Goal: Book appointment/travel/reservation

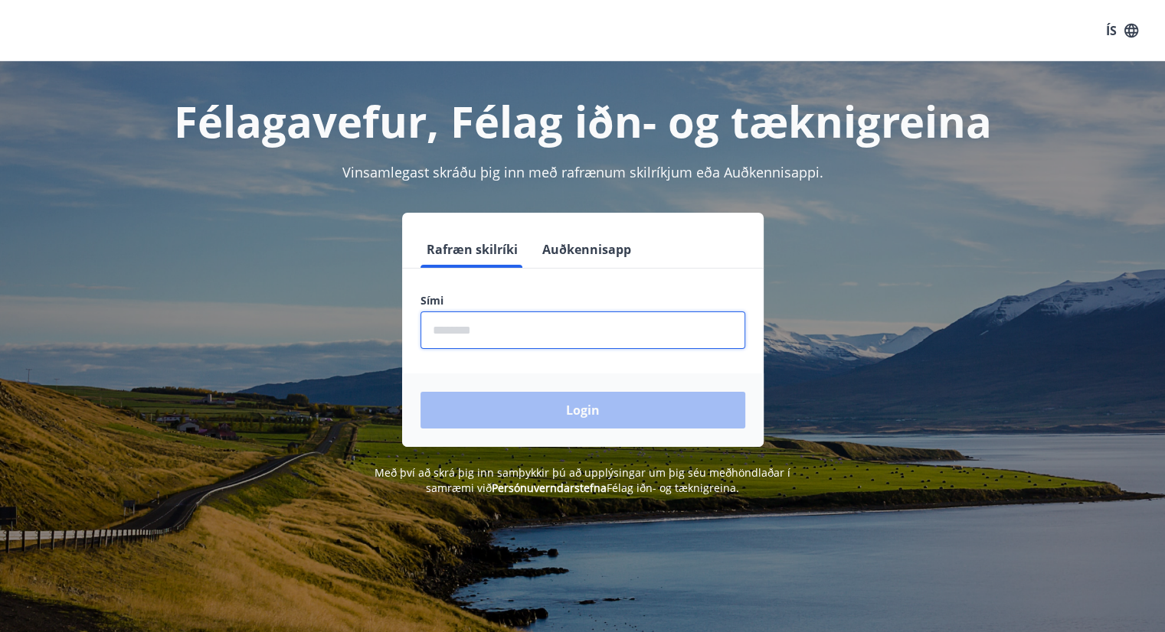
click at [493, 327] on input "phone" at bounding box center [582, 331] width 325 height 38
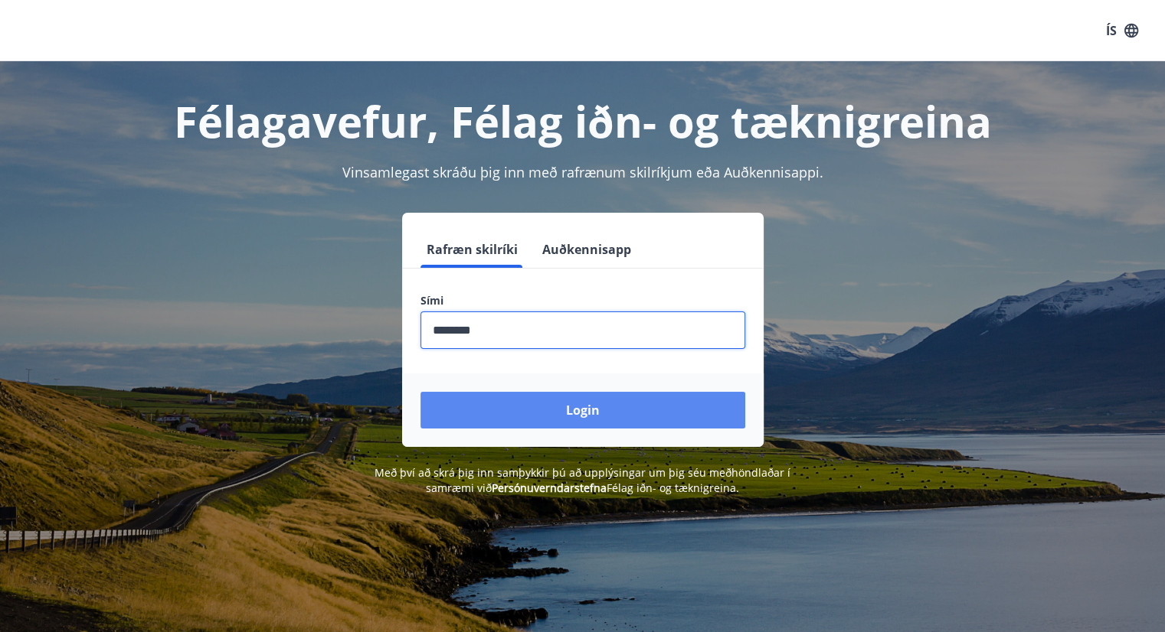
type input "********"
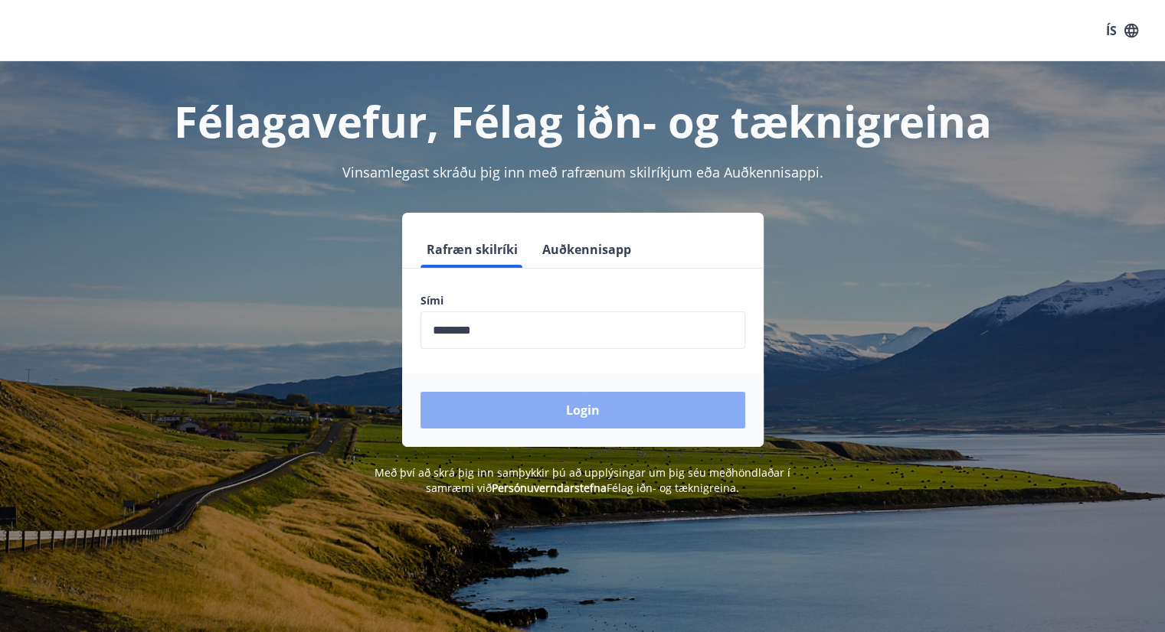
click at [587, 409] on button "Login" at bounding box center [582, 410] width 325 height 37
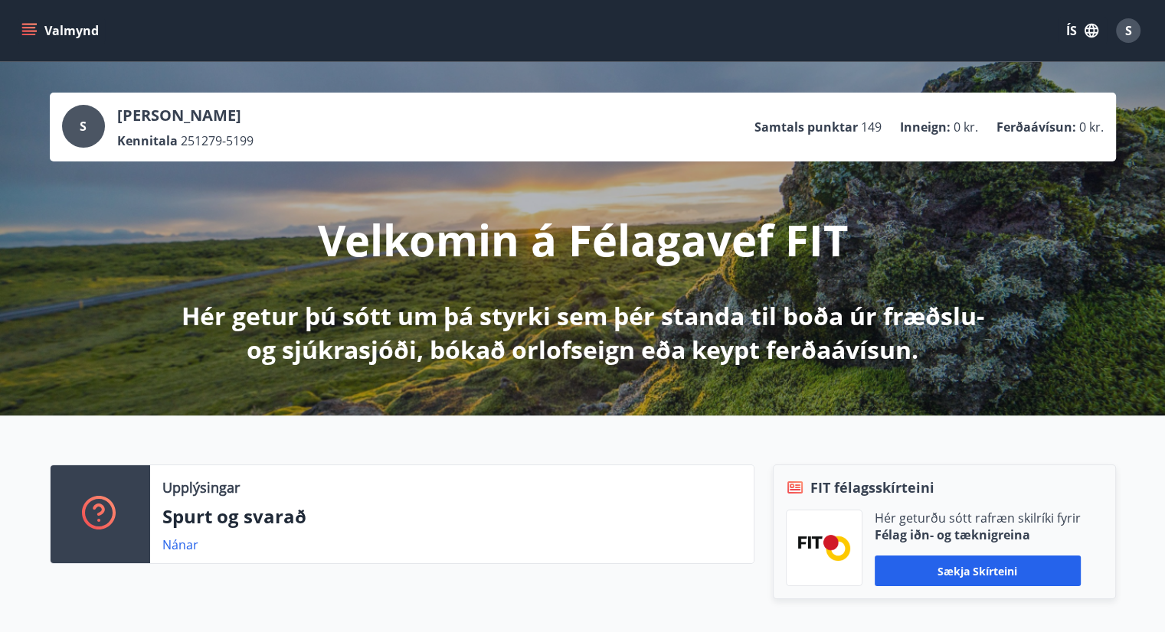
click at [41, 25] on button "Valmynd" at bounding box center [61, 31] width 87 height 28
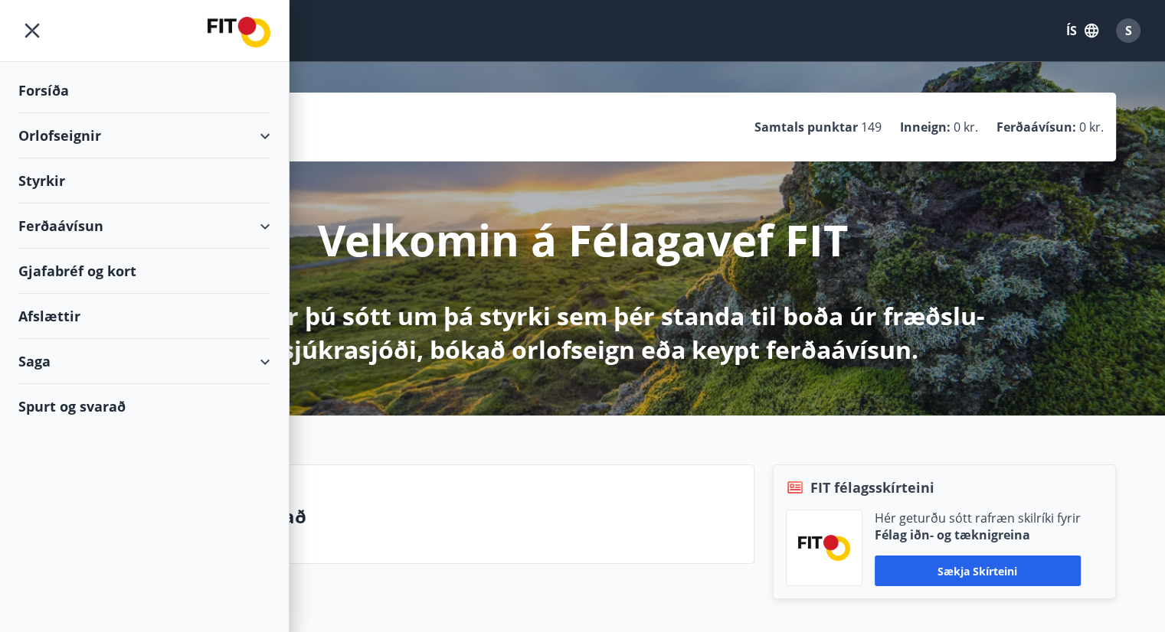
click at [104, 137] on div "Orlofseignir" at bounding box center [144, 135] width 252 height 45
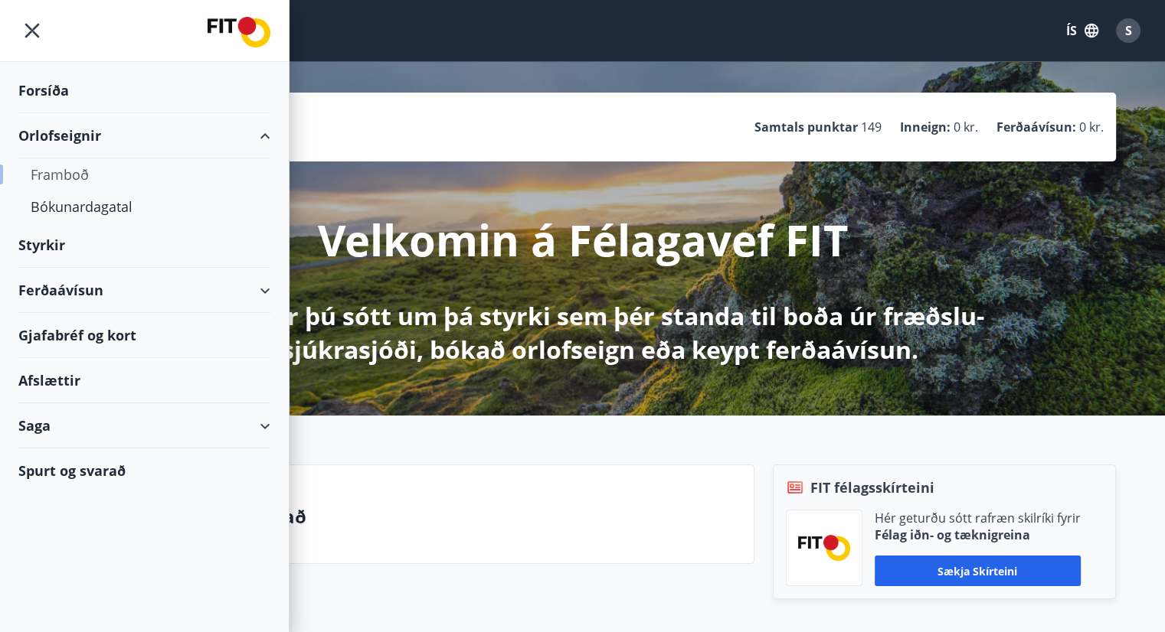
click at [77, 175] on div "Framboð" at bounding box center [144, 174] width 227 height 32
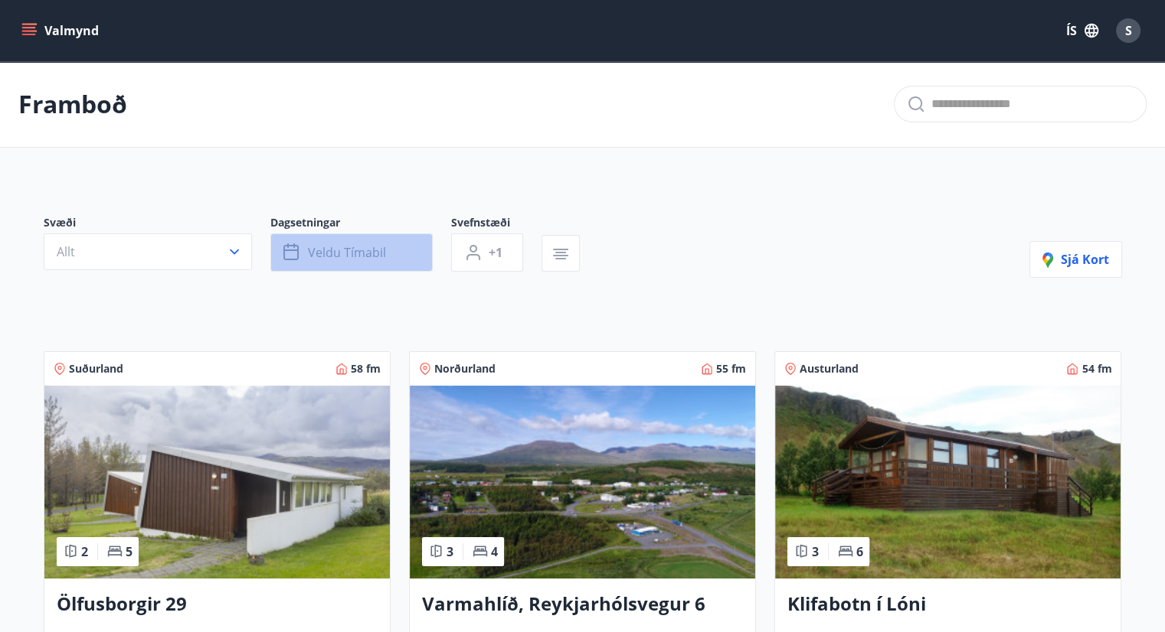
click at [401, 245] on button "Veldu tímabil" at bounding box center [351, 253] width 162 height 38
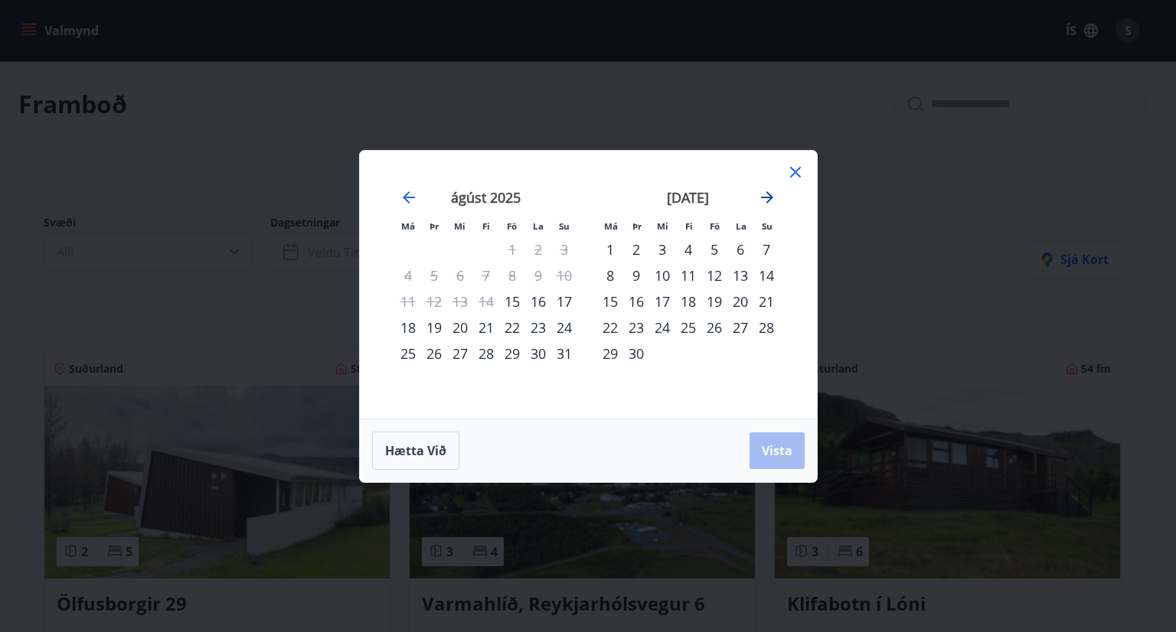
click at [764, 197] on icon "Move forward to switch to the next month." at bounding box center [767, 197] width 12 height 12
click at [724, 273] on div "10" at bounding box center [714, 276] width 26 height 26
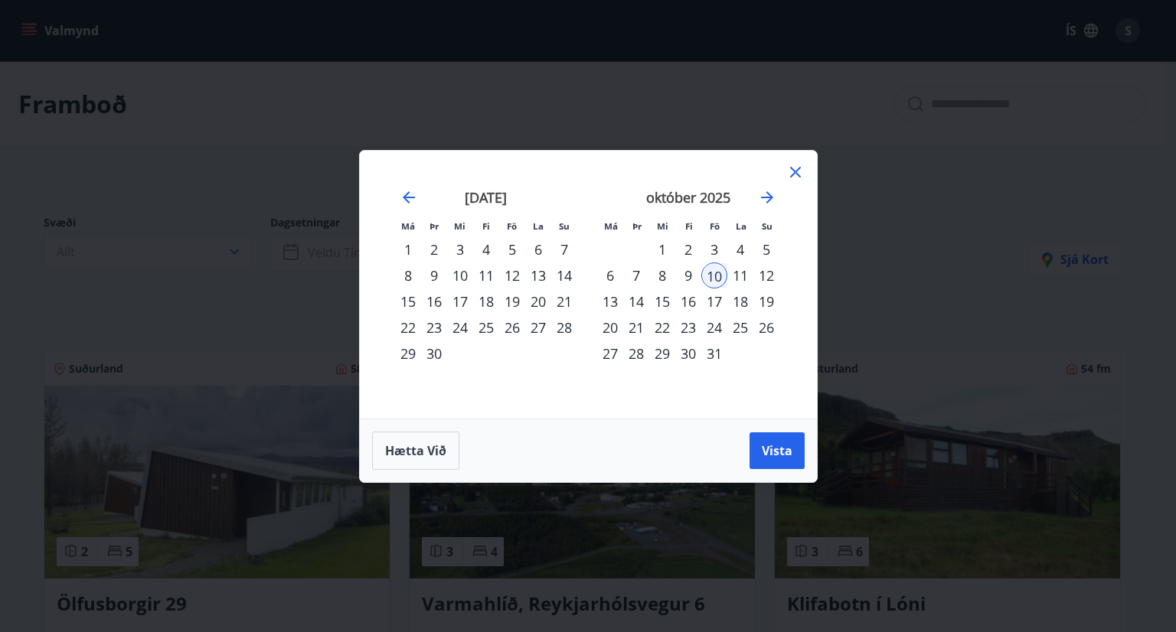
click at [766, 273] on div "12" at bounding box center [766, 276] width 26 height 26
click at [776, 448] on span "Vista" at bounding box center [777, 451] width 31 height 17
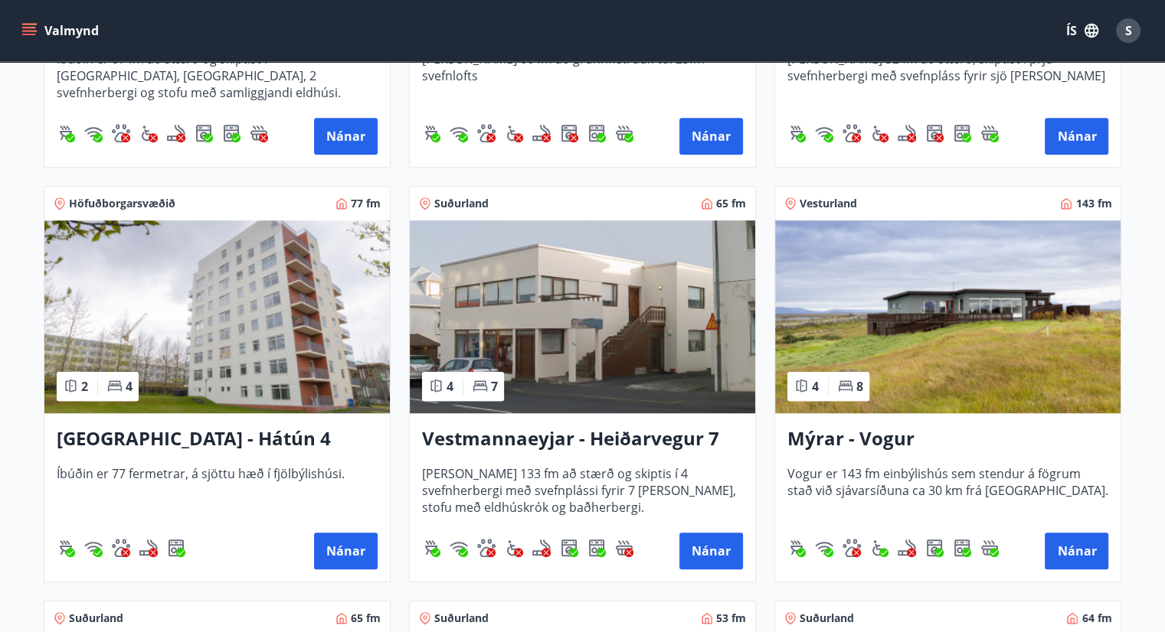
scroll to position [1072, 0]
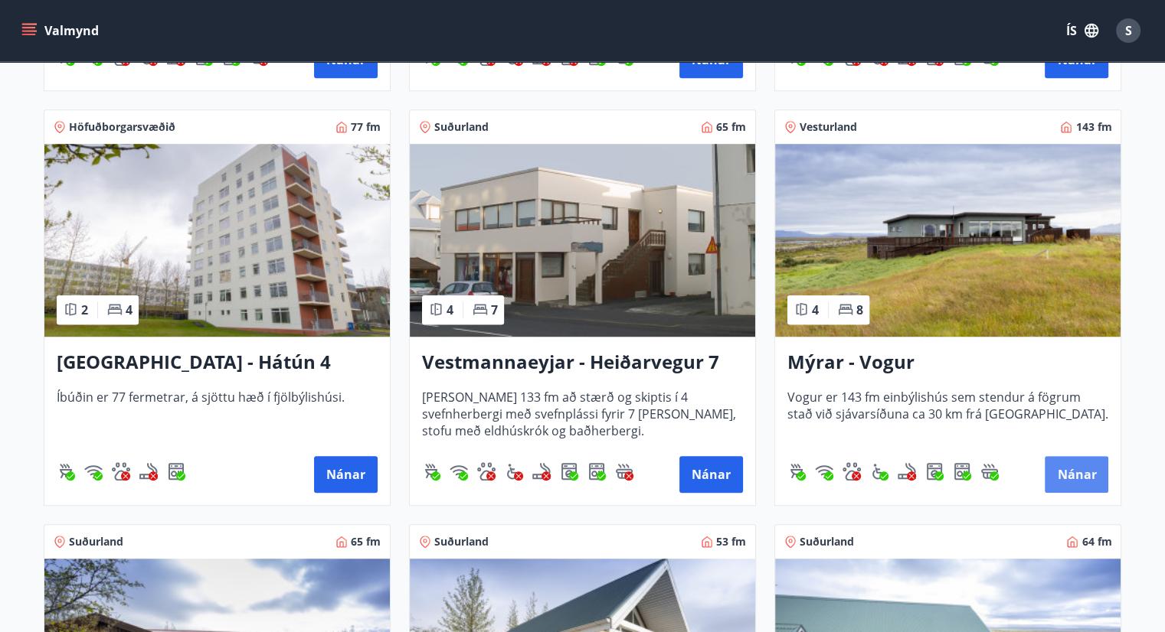
click at [1069, 472] on button "Nánar" at bounding box center [1076, 474] width 64 height 37
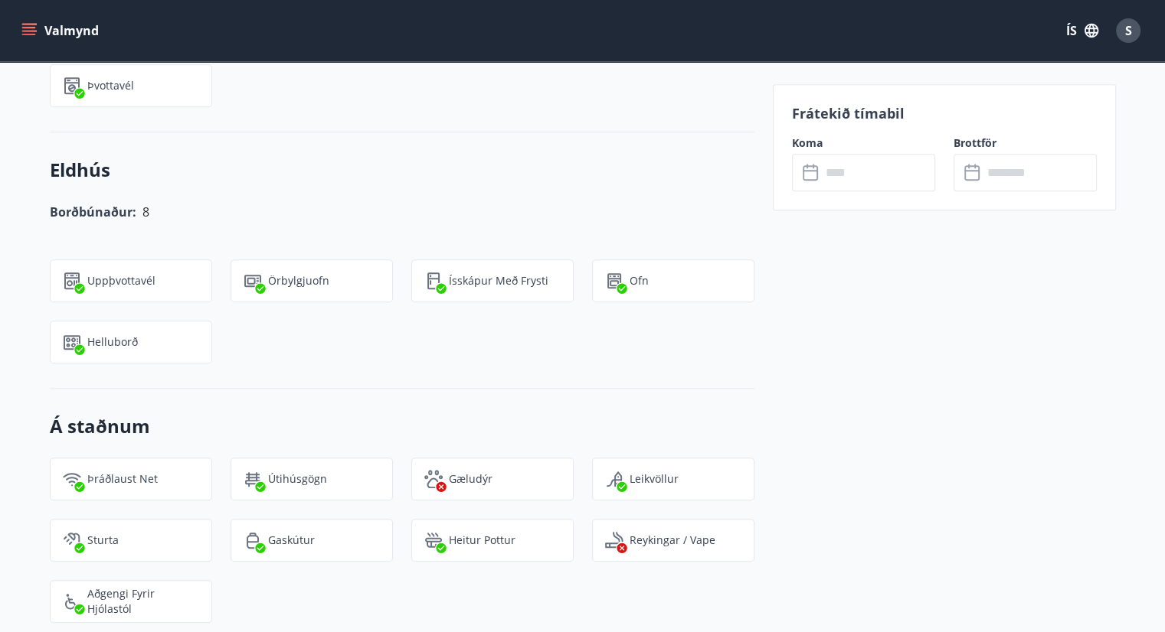
scroll to position [1308, 0]
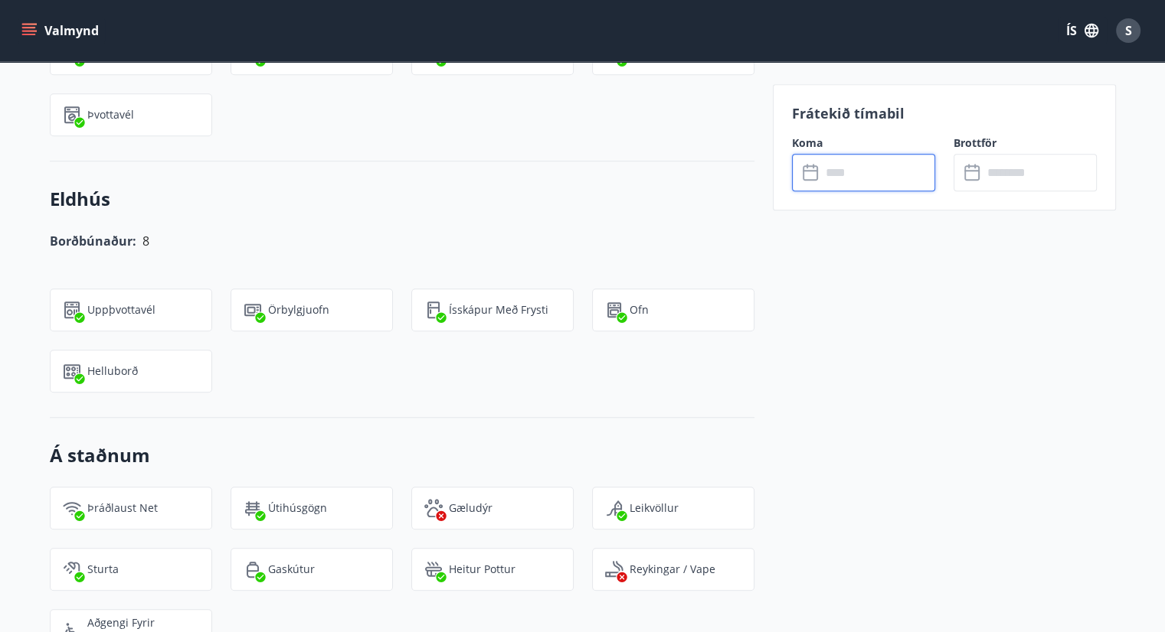
click at [850, 178] on input "text" at bounding box center [878, 173] width 114 height 38
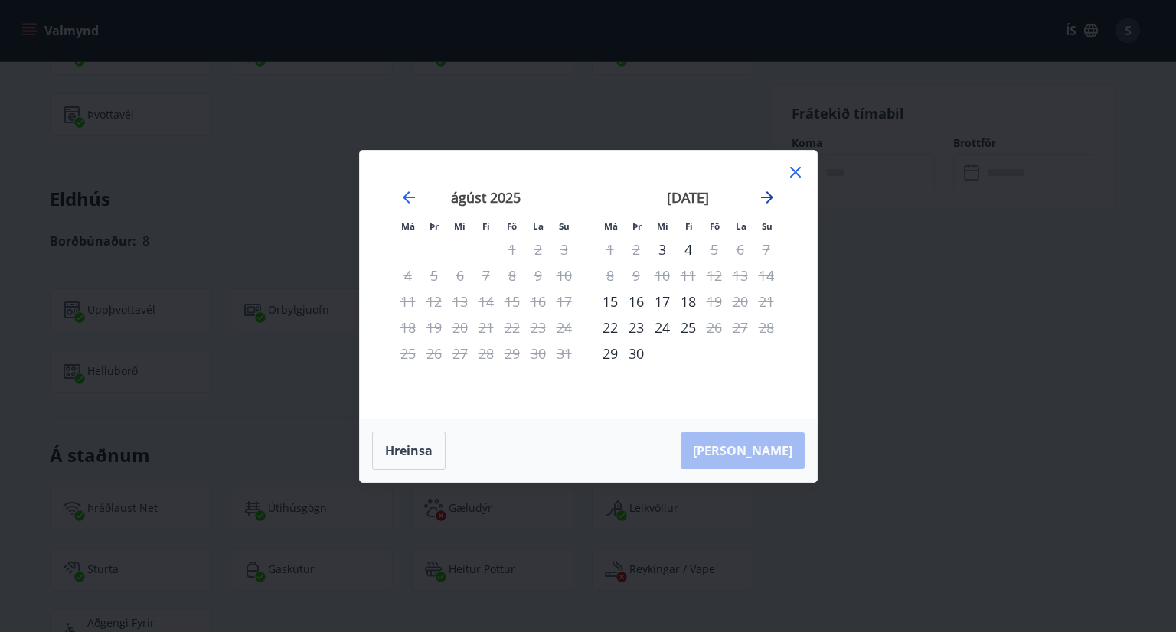
click at [766, 191] on icon "Move forward to switch to the next month." at bounding box center [767, 197] width 12 height 12
click at [718, 276] on div "10" at bounding box center [714, 276] width 26 height 26
click at [769, 278] on div "12" at bounding box center [766, 276] width 26 height 26
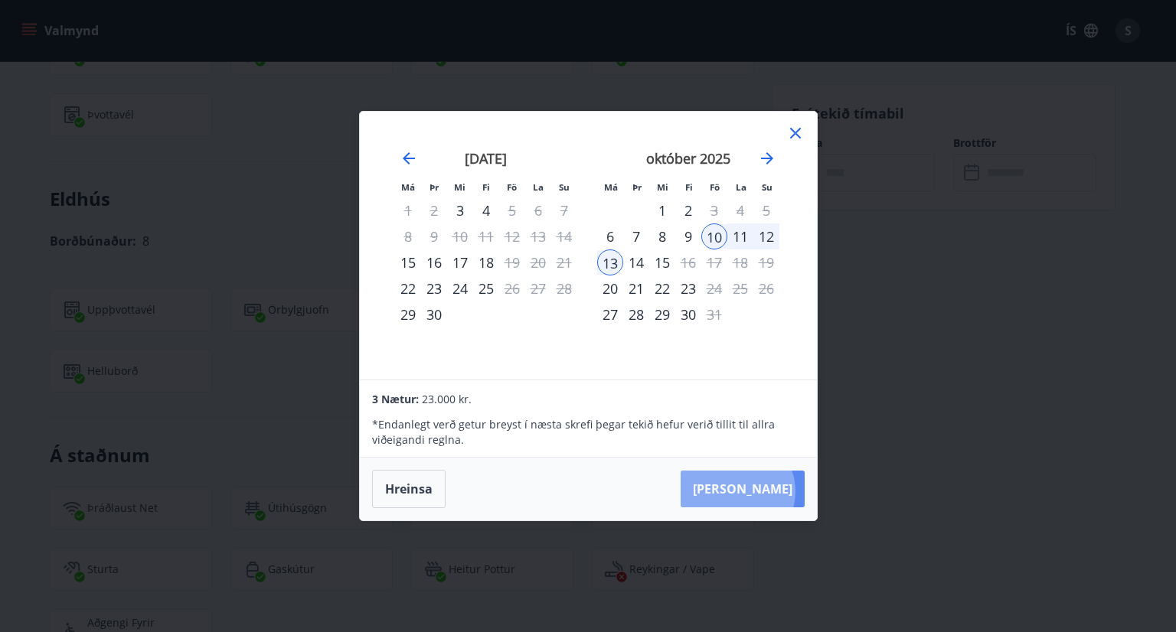
click at [784, 492] on button "[PERSON_NAME]" at bounding box center [743, 489] width 124 height 37
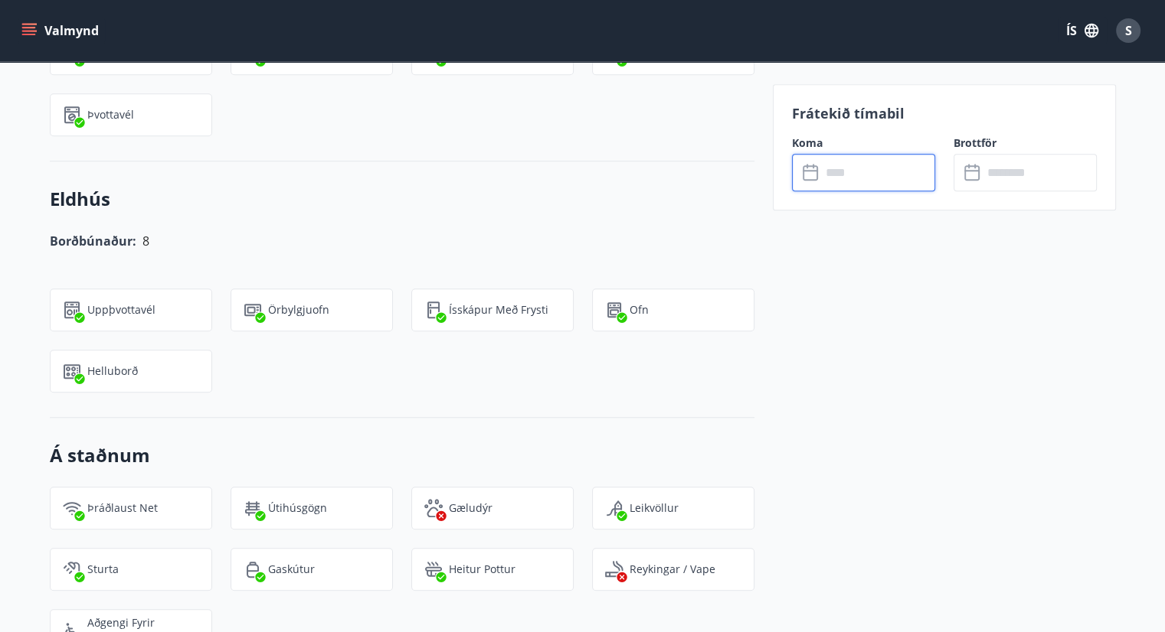
type input "******"
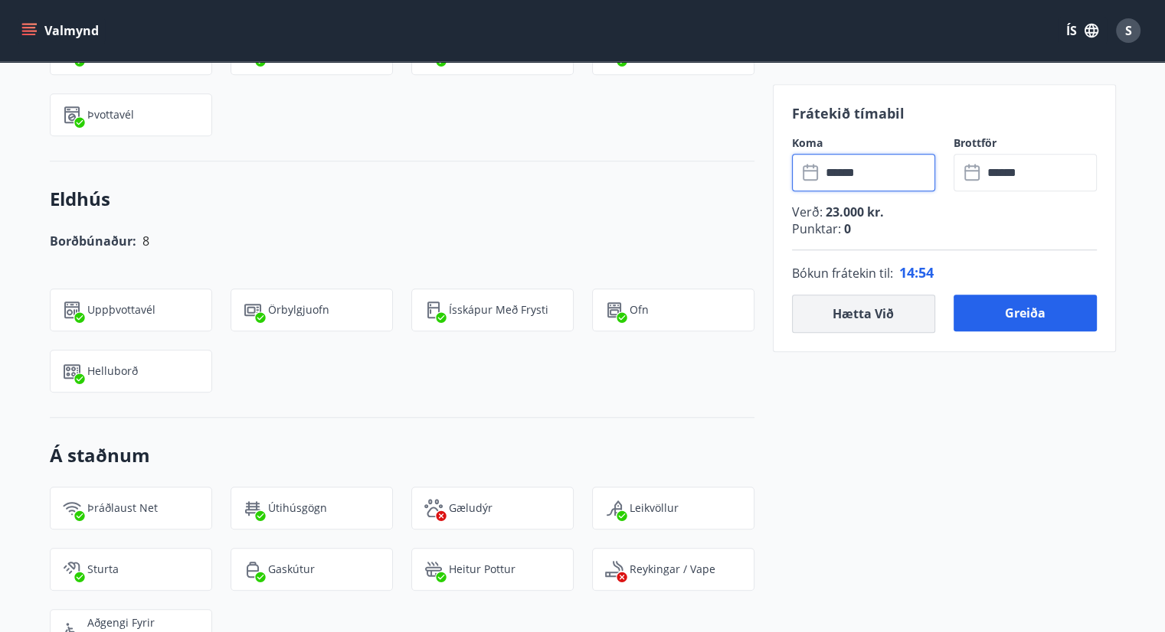
click at [884, 318] on button "Hætta við" at bounding box center [863, 314] width 143 height 38
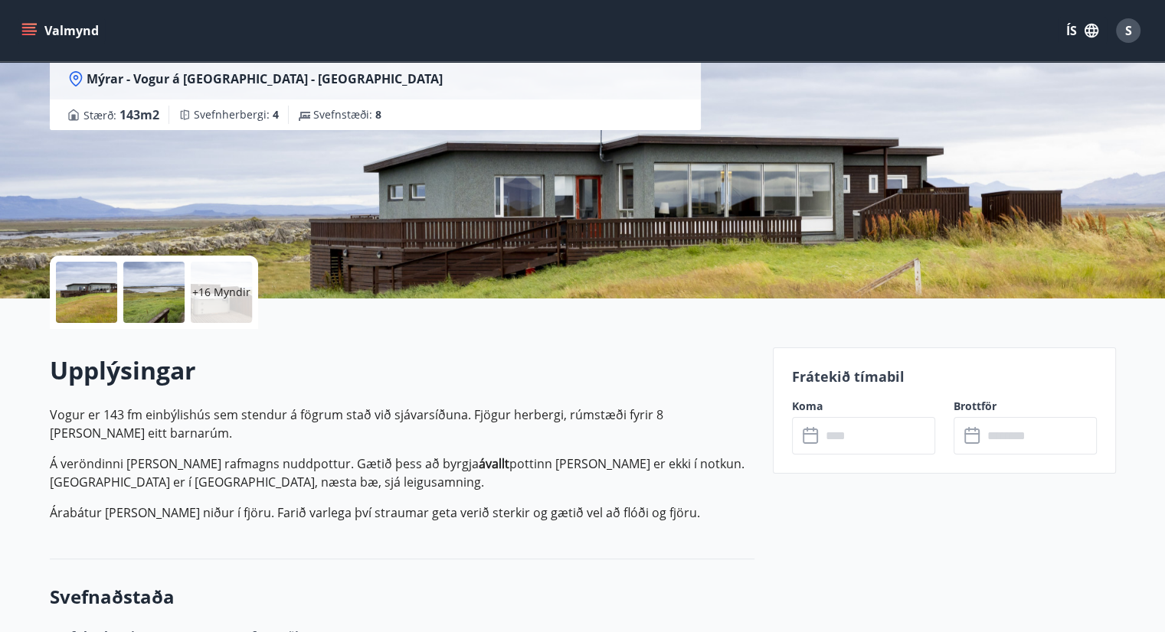
scroll to position [159, 0]
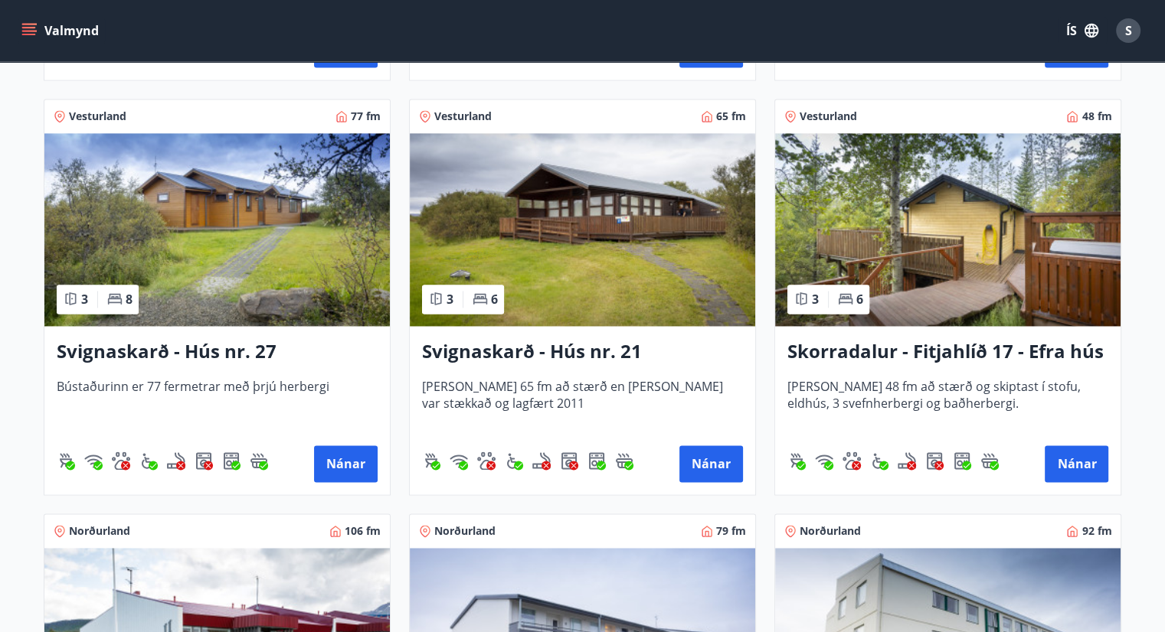
scroll to position [2303, 0]
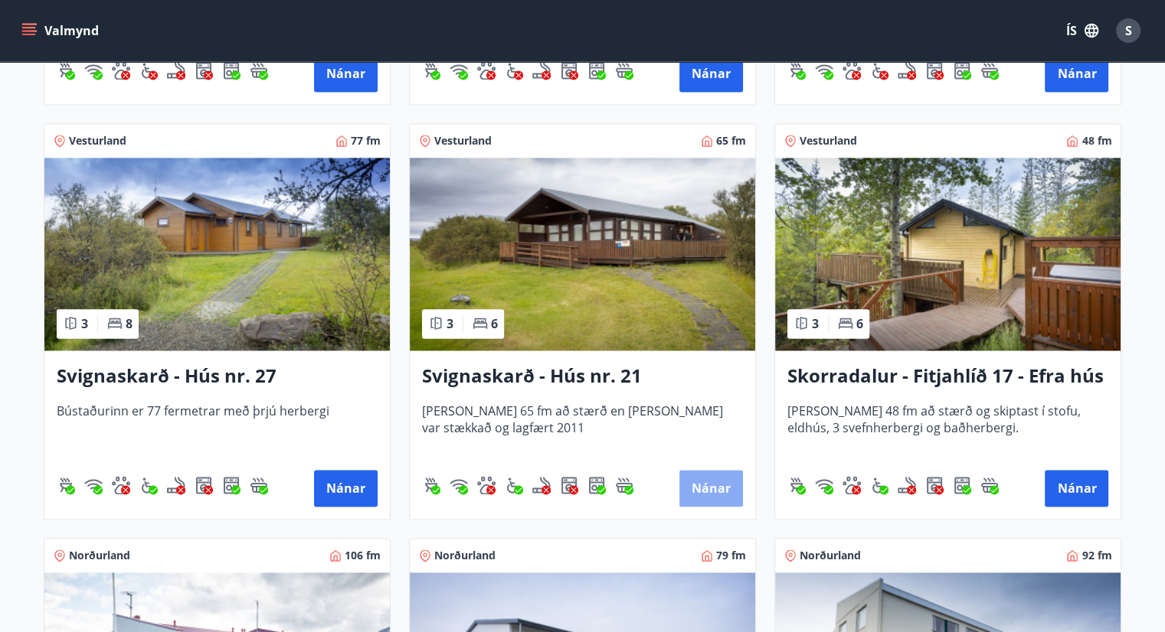
click at [712, 488] on button "Nánar" at bounding box center [711, 488] width 64 height 37
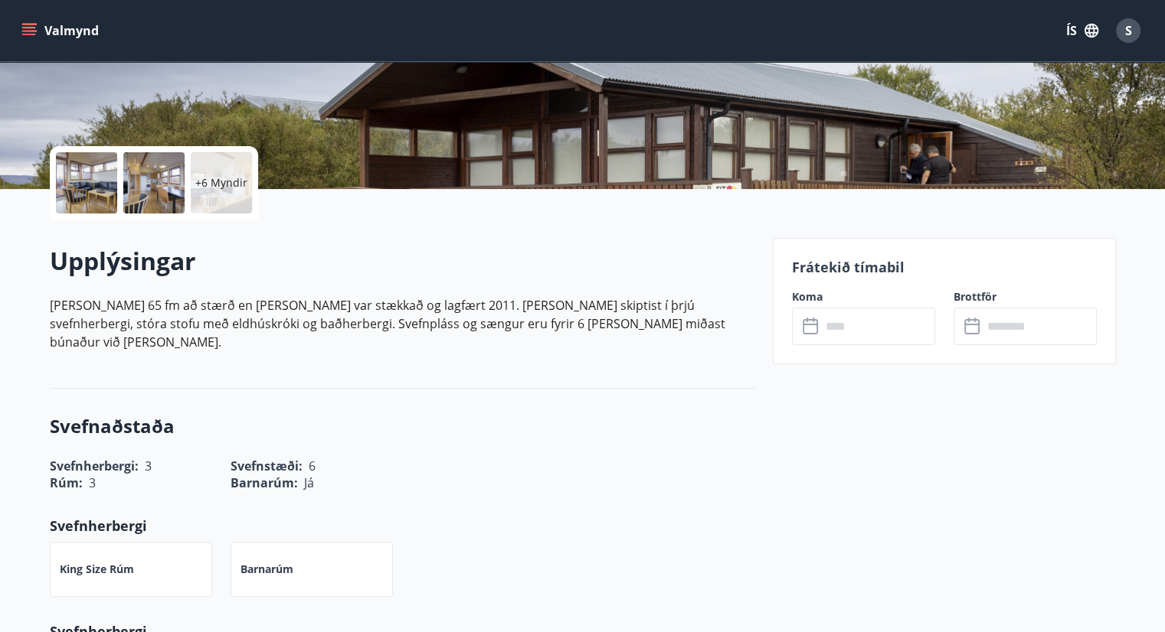
scroll to position [306, 0]
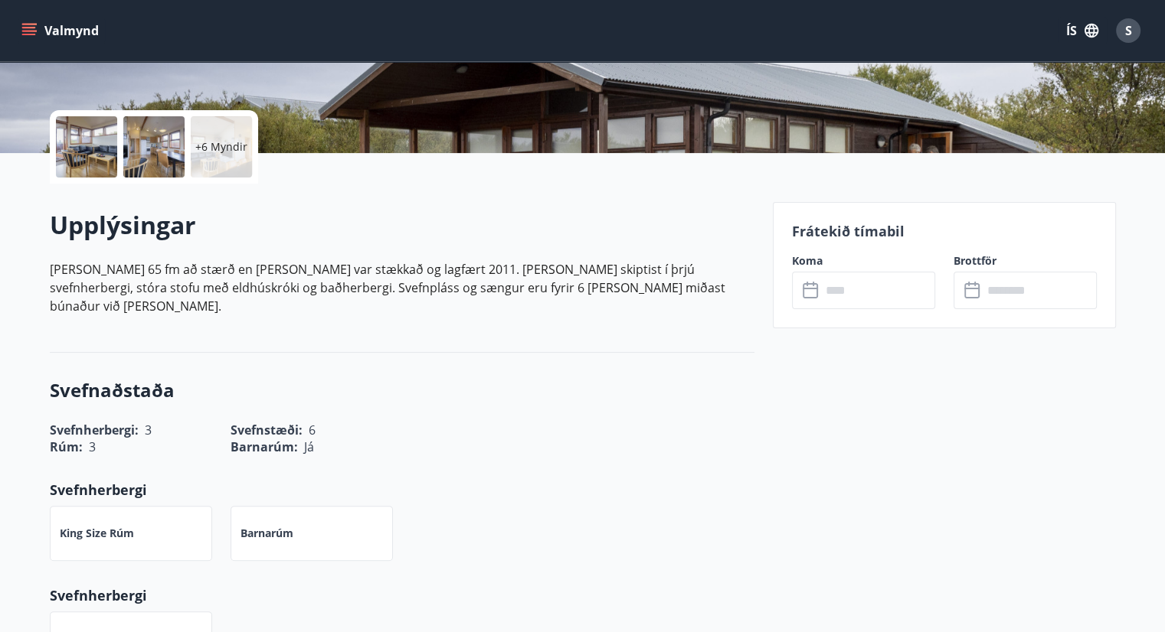
click at [854, 286] on input "text" at bounding box center [878, 291] width 114 height 38
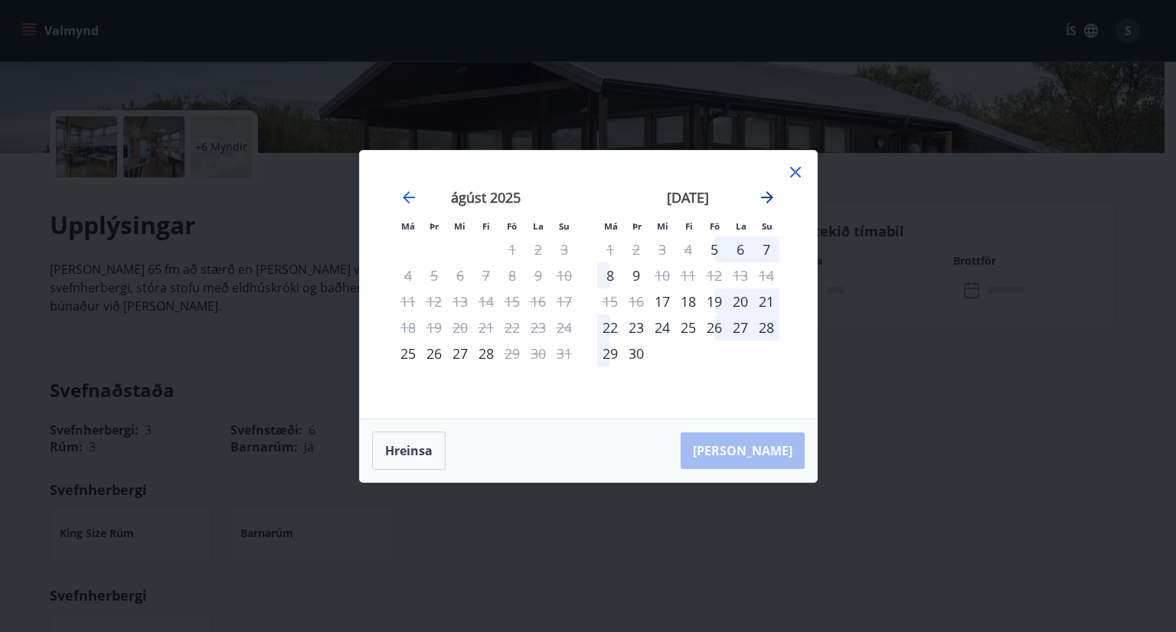
click at [766, 194] on icon "Move forward to switch to the next month." at bounding box center [767, 197] width 18 height 18
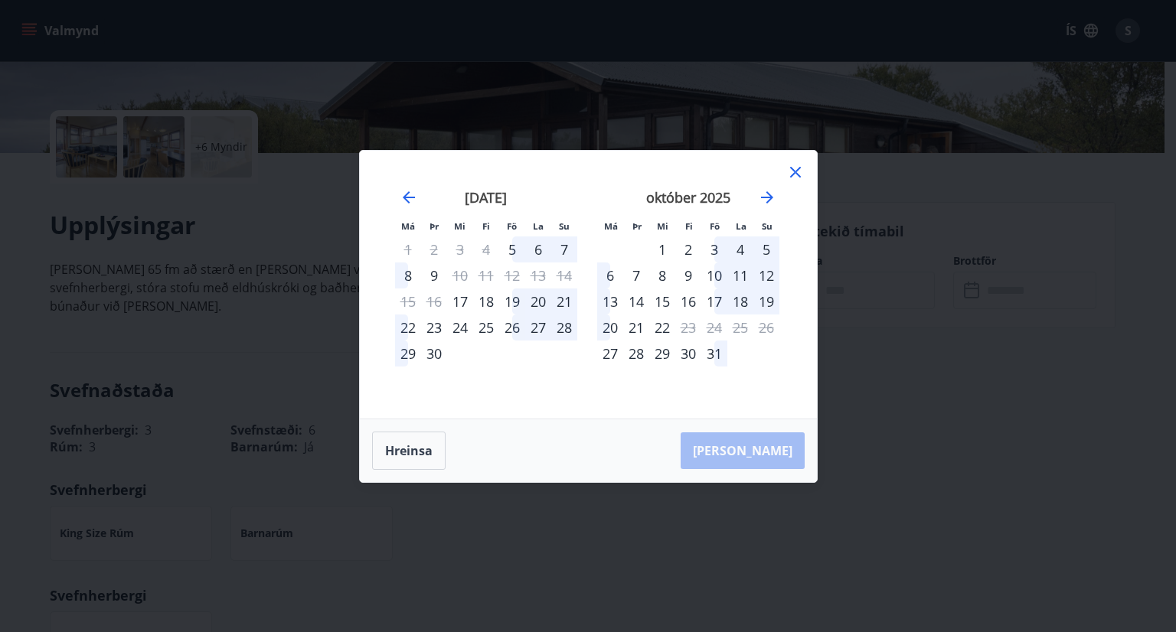
click at [796, 173] on icon at bounding box center [795, 172] width 11 height 11
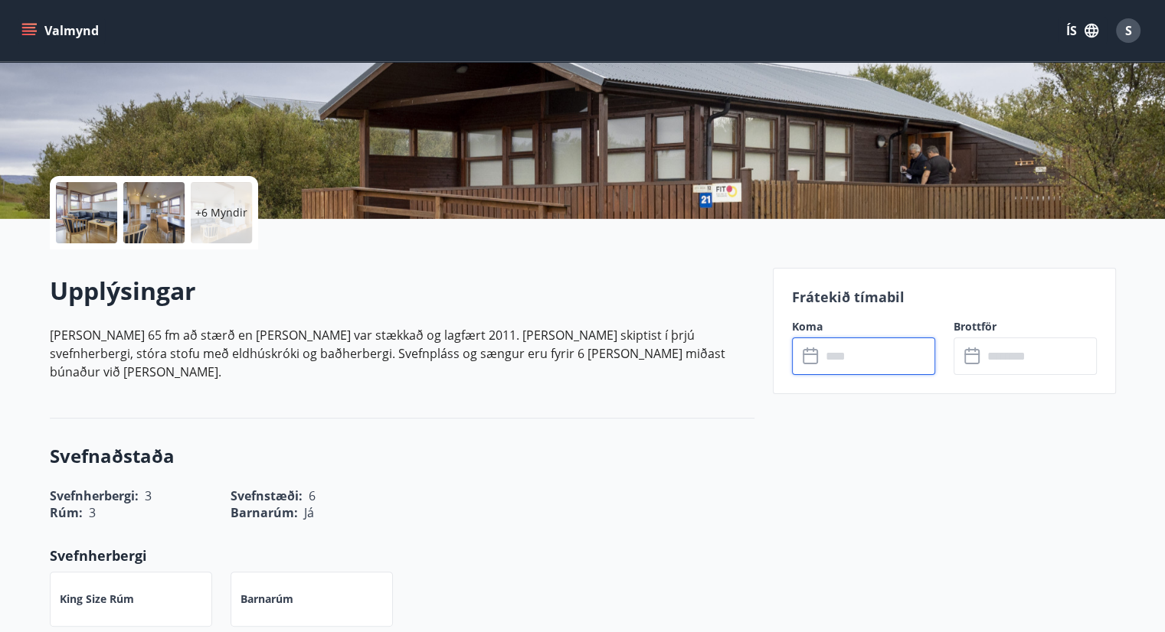
scroll to position [153, 0]
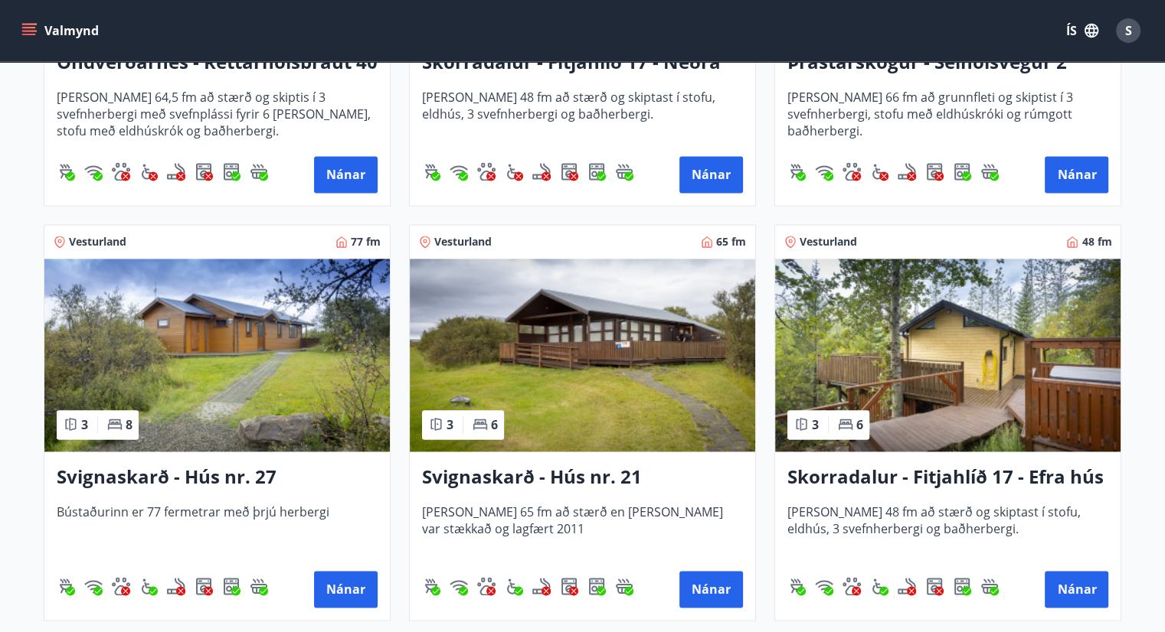
scroll to position [2220, 0]
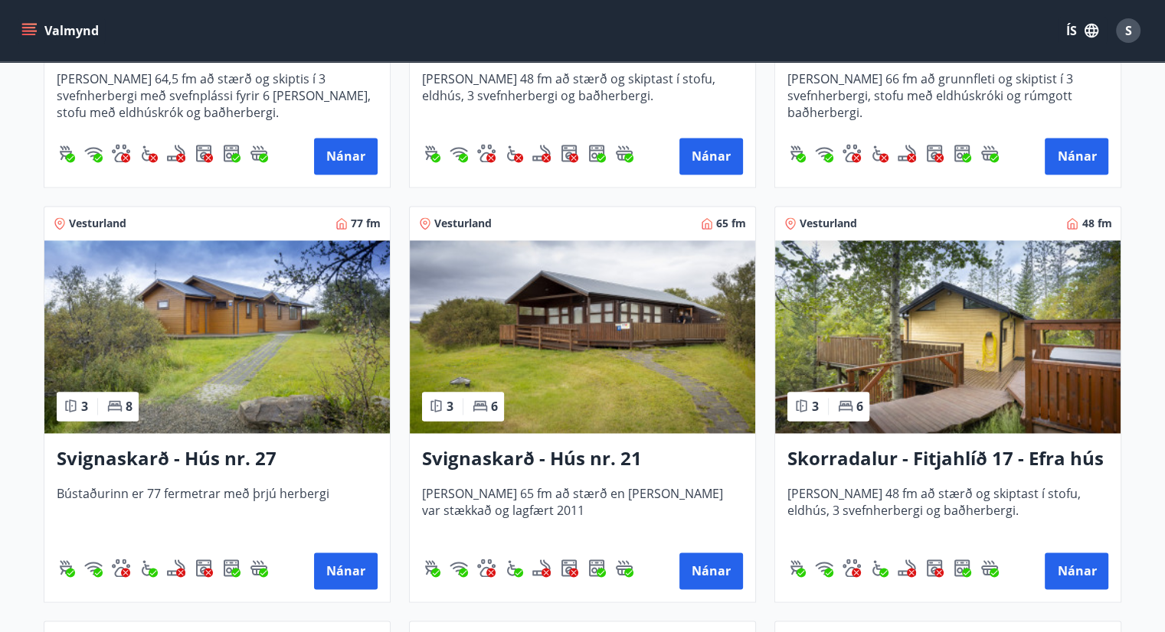
click at [254, 459] on h3 "Svignaskarð - Hús nr. 27" at bounding box center [217, 460] width 321 height 28
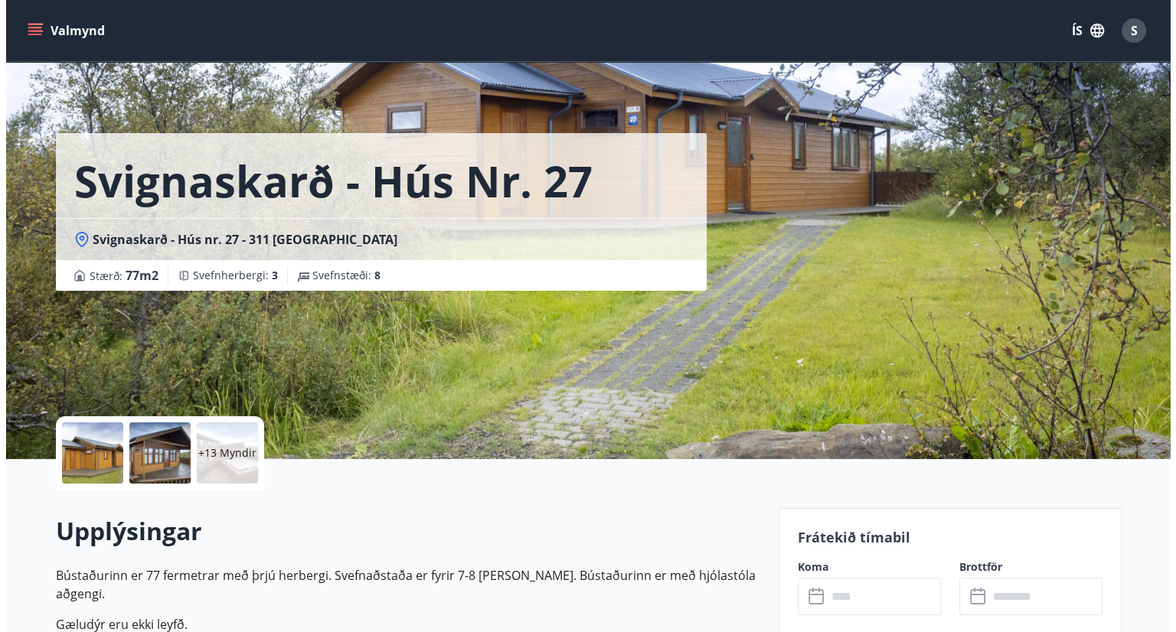
scroll to position [153, 0]
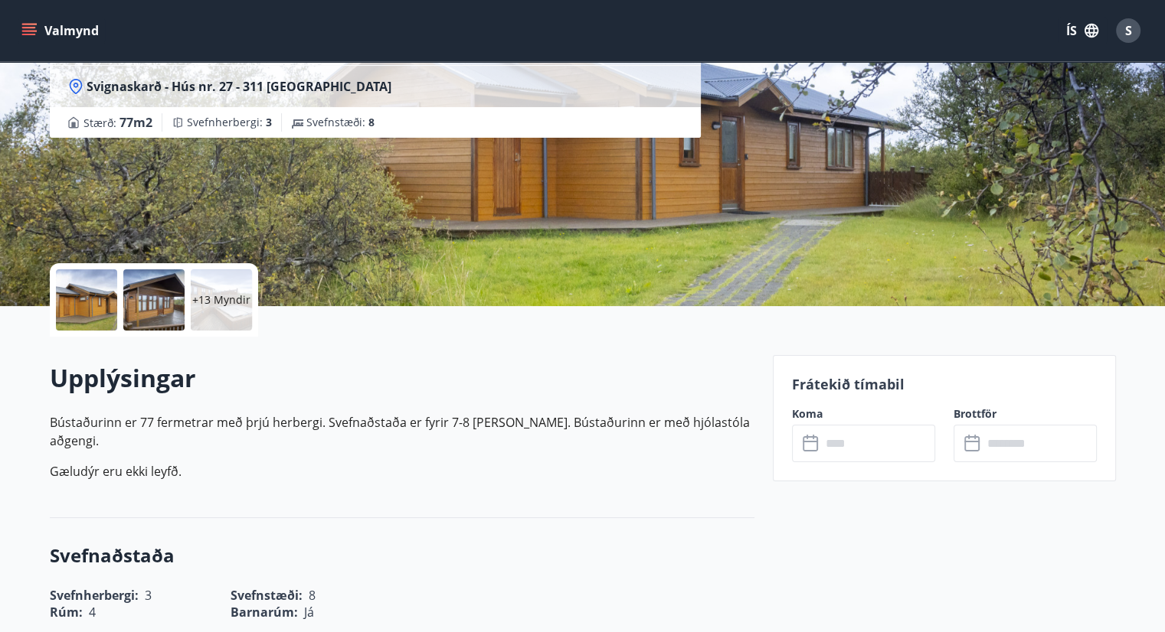
click at [145, 303] on div at bounding box center [153, 300] width 61 height 61
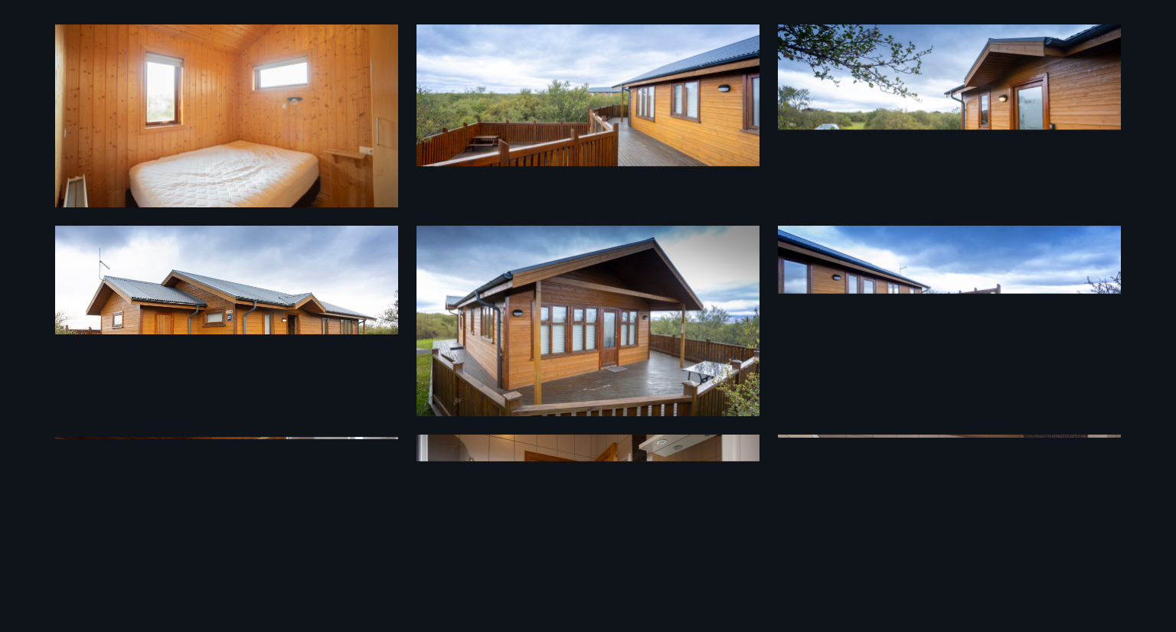
scroll to position [0, 0]
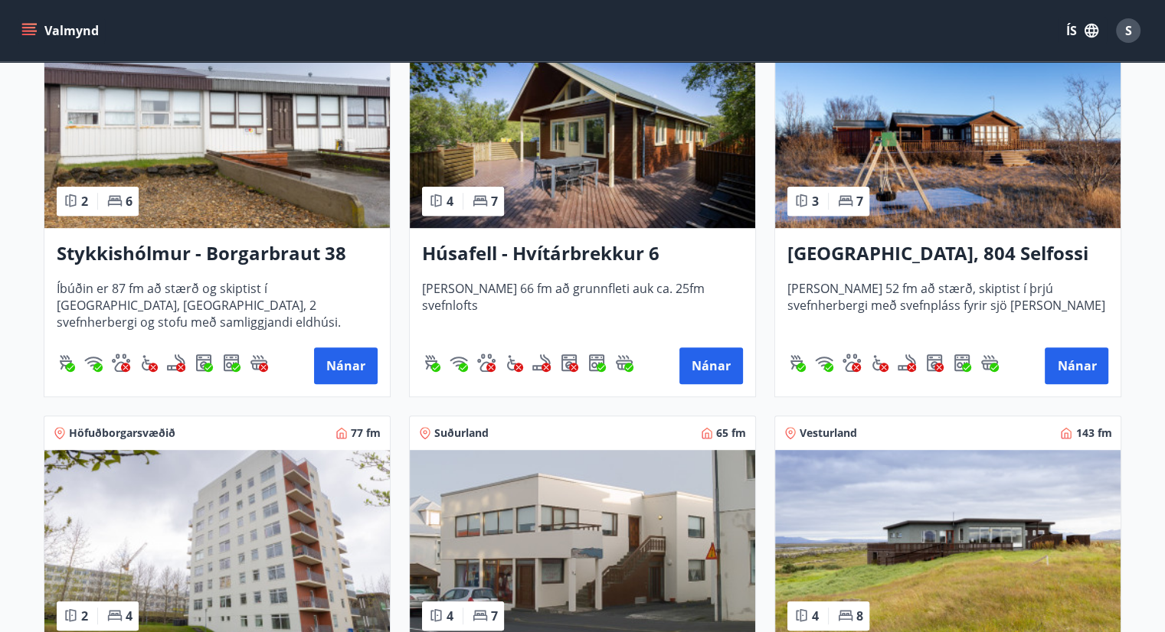
scroll to position [844, 0]
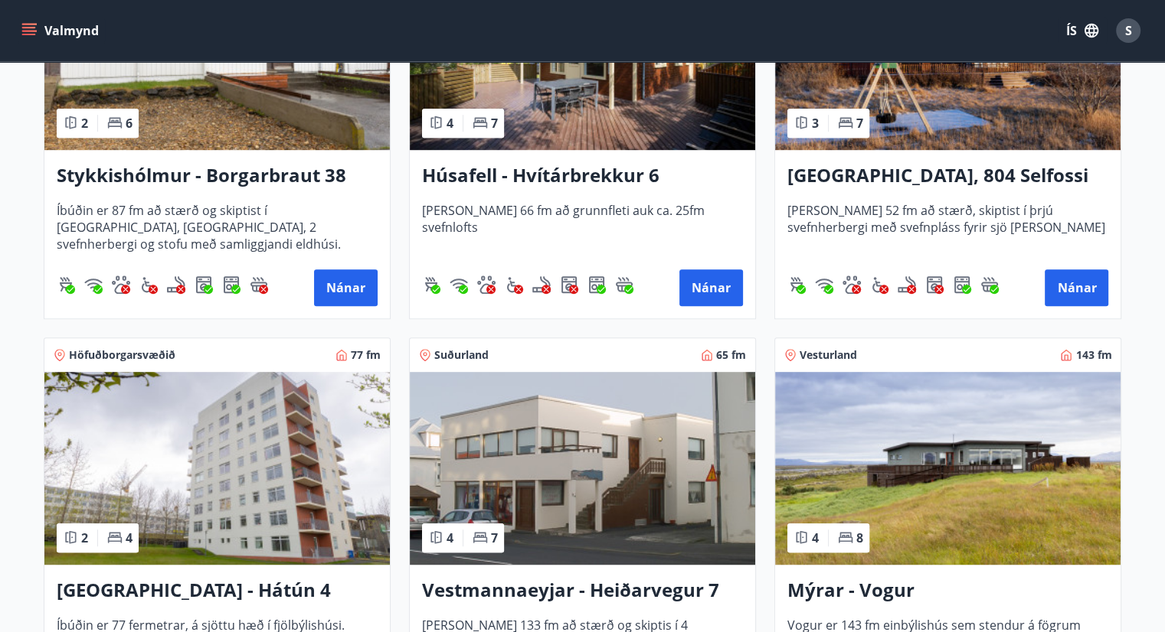
click at [940, 487] on img at bounding box center [947, 468] width 345 height 193
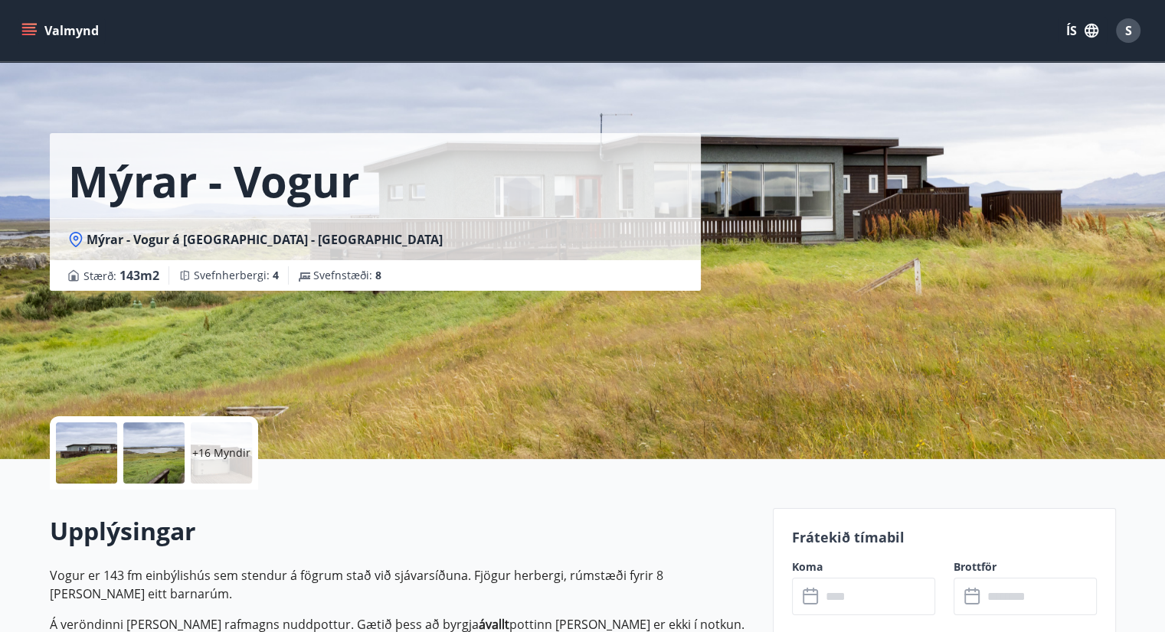
click at [113, 450] on div at bounding box center [86, 453] width 61 height 61
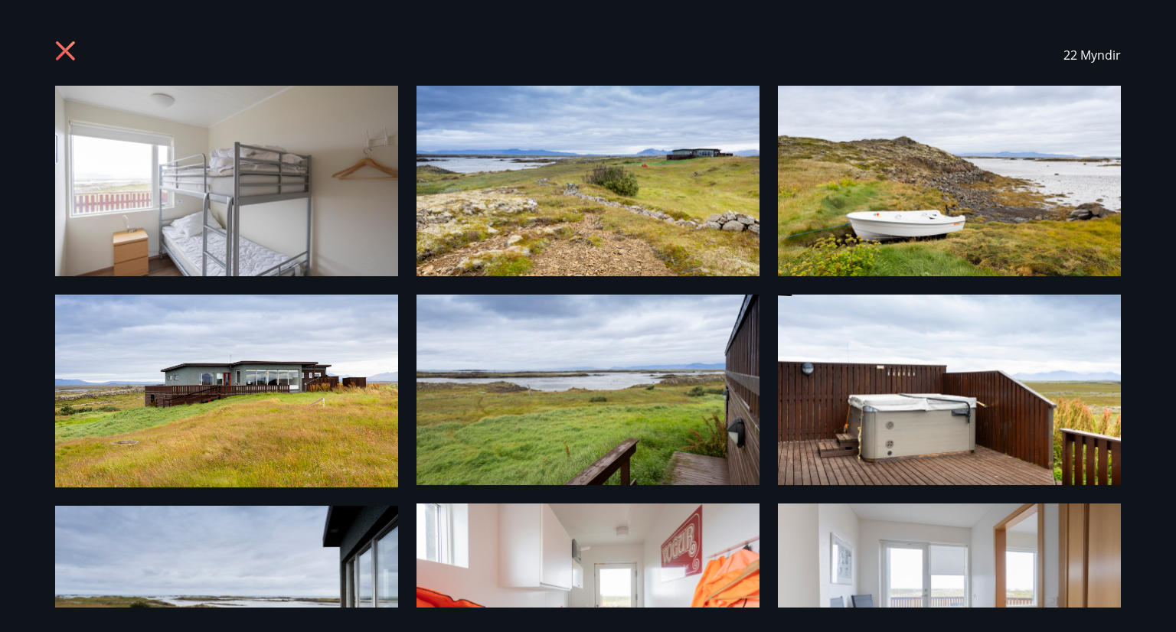
click at [66, 41] on icon at bounding box center [67, 53] width 25 height 25
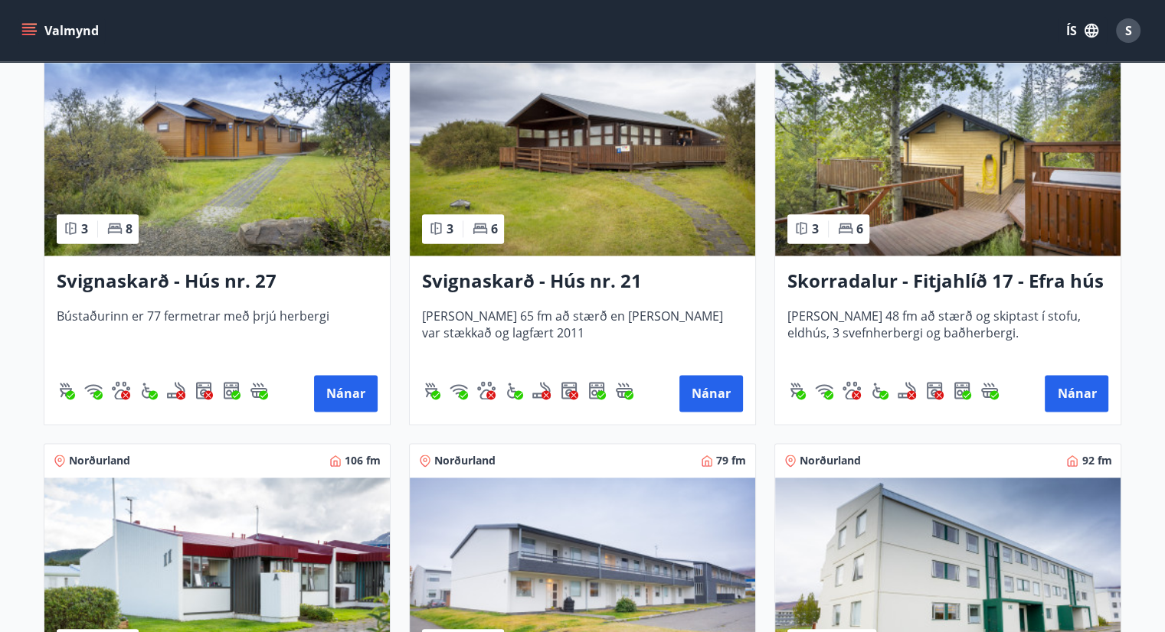
scroll to position [2303, 0]
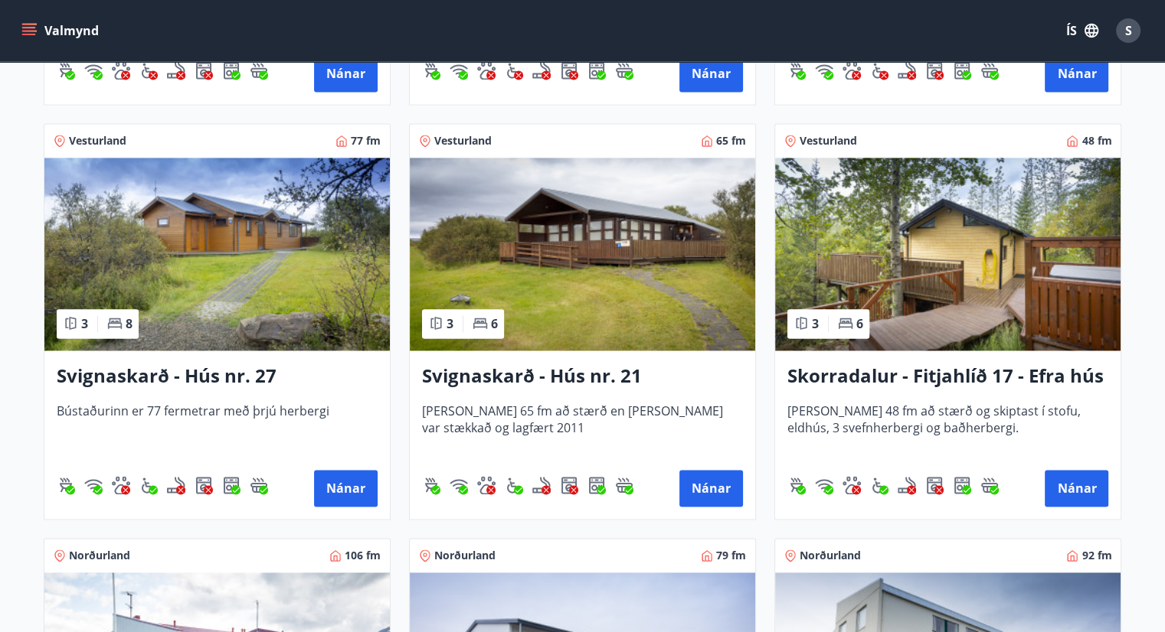
click at [229, 381] on h3 "Svignaskarð - Hús nr. 27" at bounding box center [217, 377] width 321 height 28
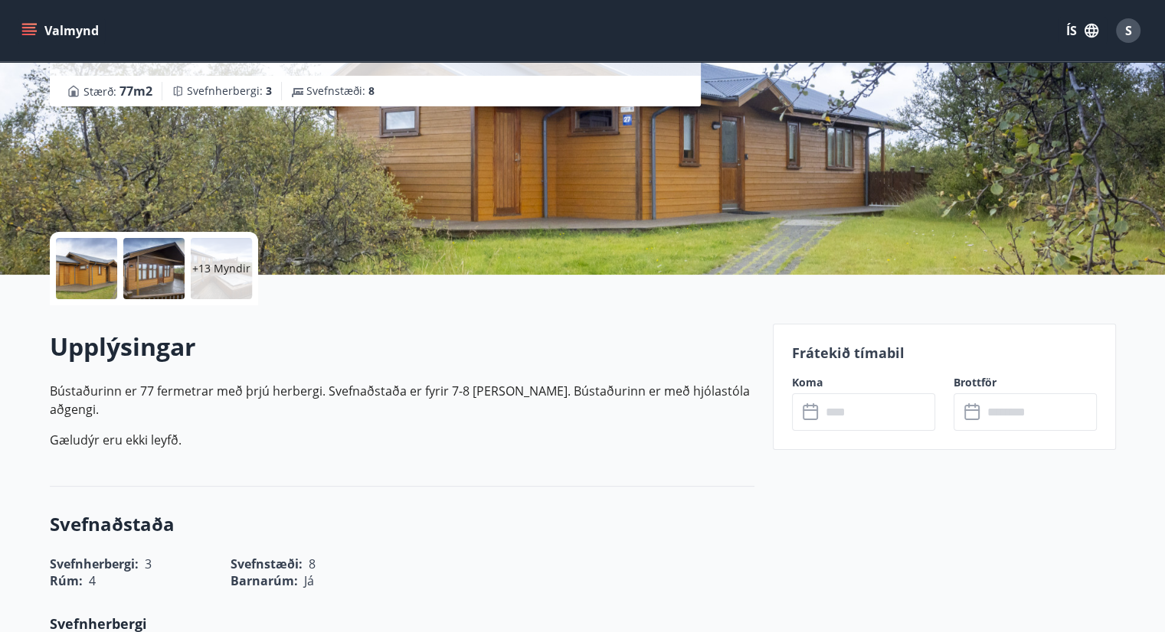
scroll to position [230, 0]
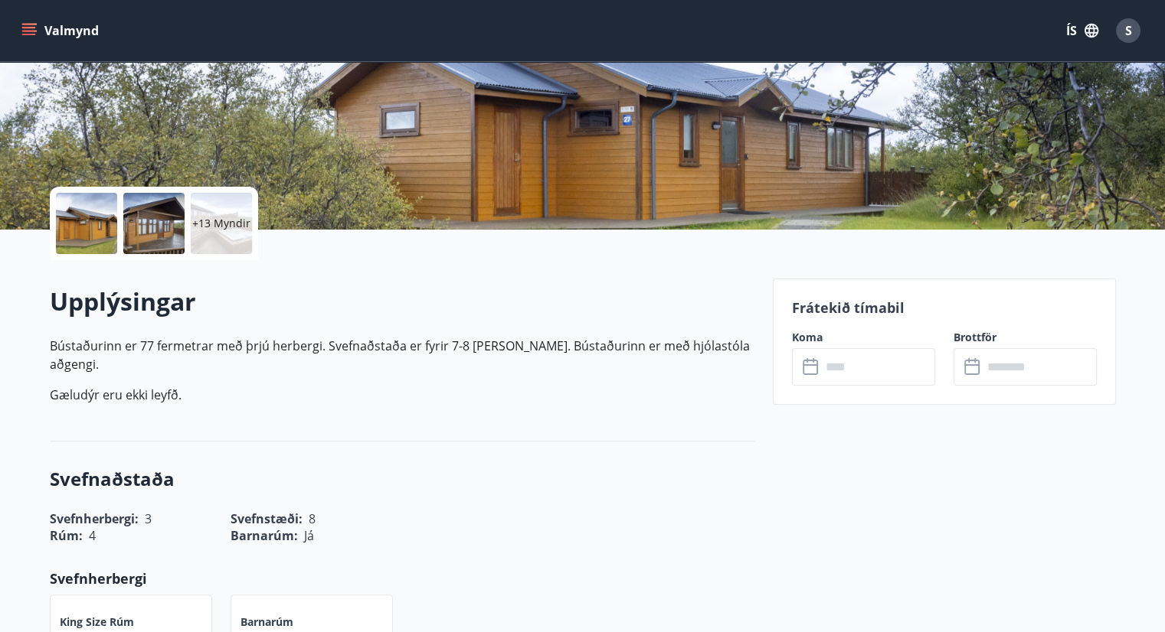
click at [854, 371] on input "text" at bounding box center [878, 367] width 114 height 38
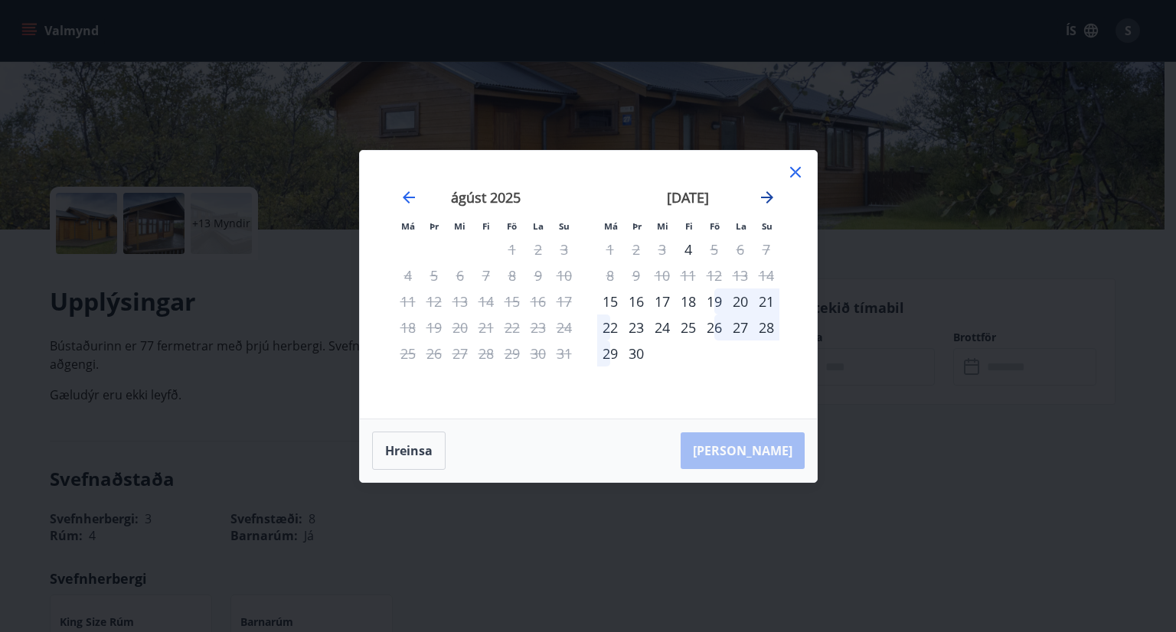
click at [763, 201] on icon "Move forward to switch to the next month." at bounding box center [767, 197] width 18 height 18
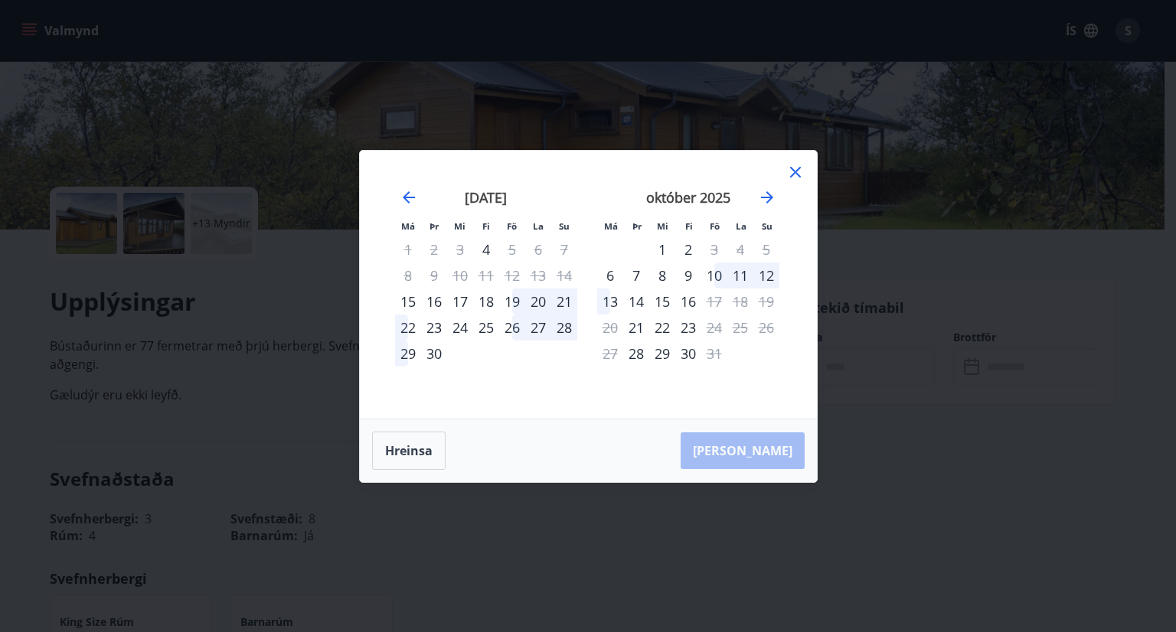
click at [634, 306] on div "14" at bounding box center [636, 302] width 26 height 26
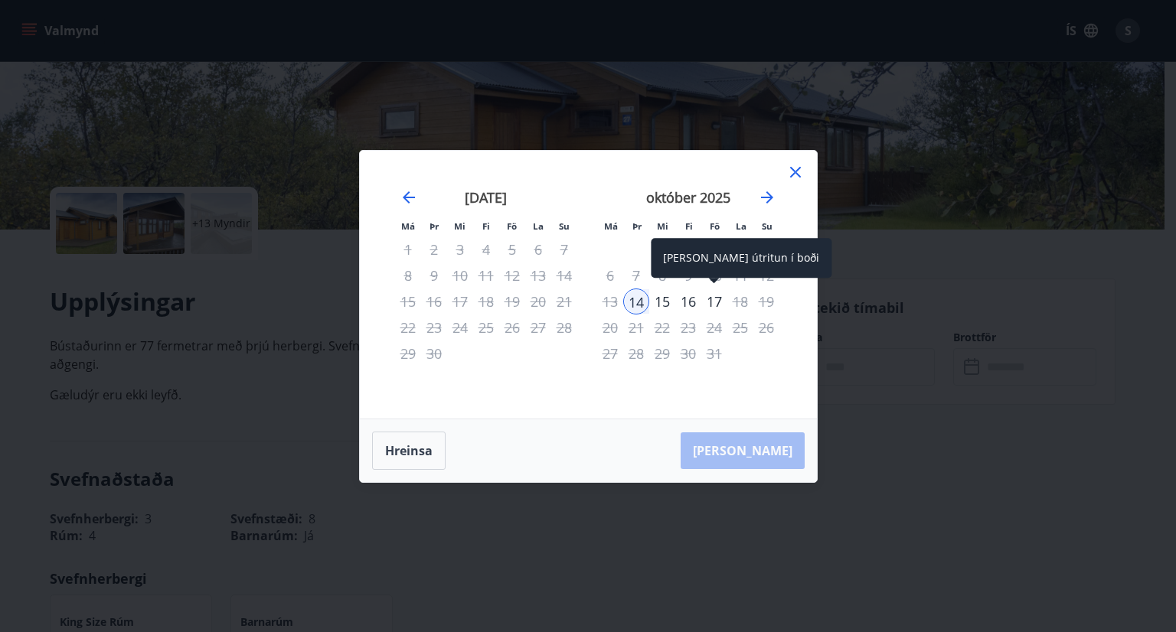
click at [717, 289] on div "17" at bounding box center [714, 302] width 26 height 26
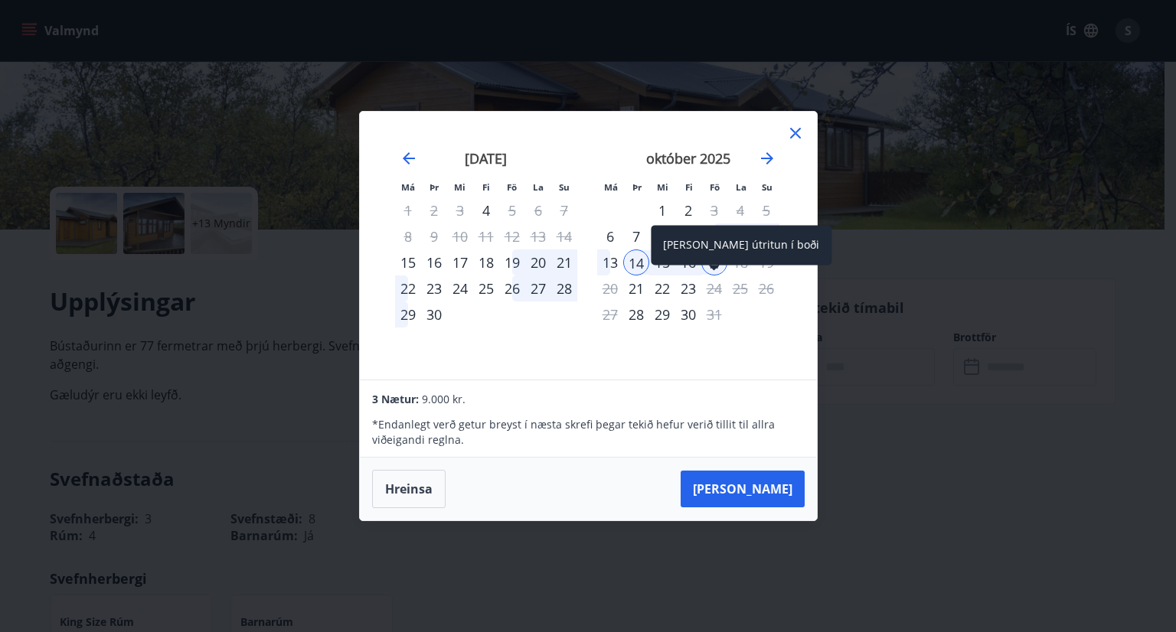
click at [718, 272] on span at bounding box center [714, 269] width 11 height 8
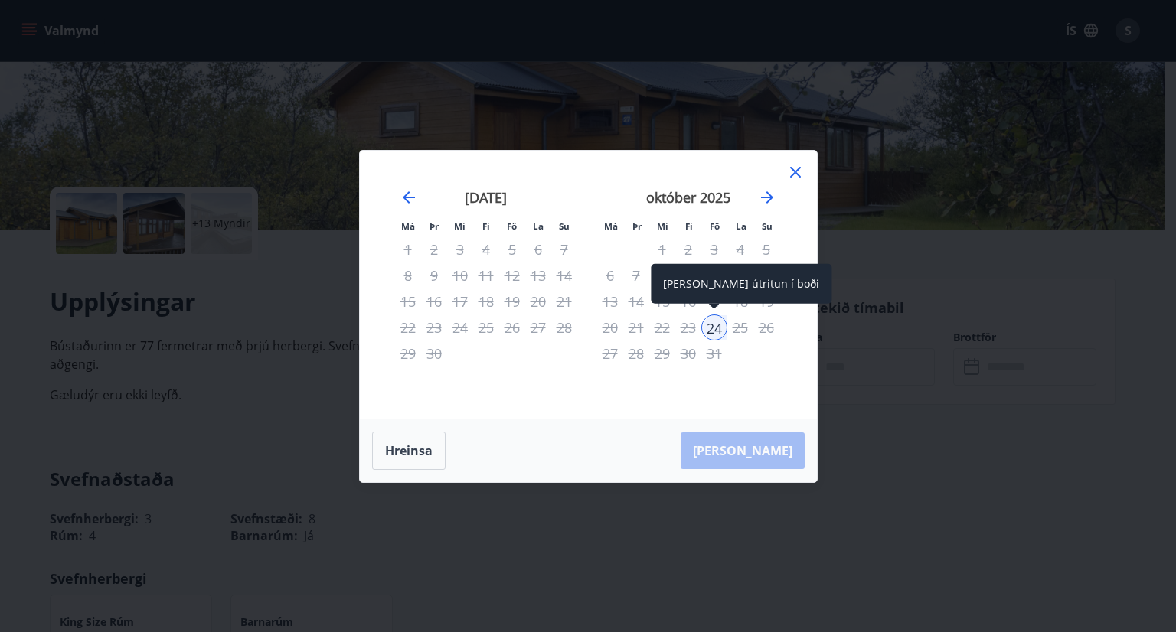
click at [711, 310] on span at bounding box center [714, 308] width 11 height 8
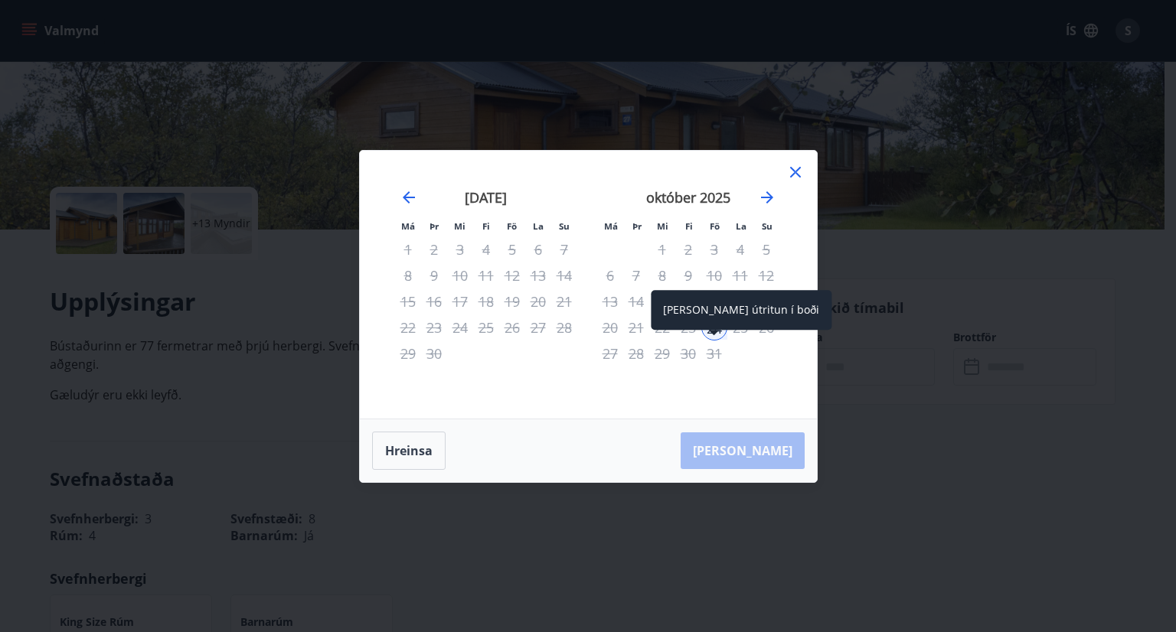
click at [711, 354] on div "31" at bounding box center [714, 354] width 26 height 26
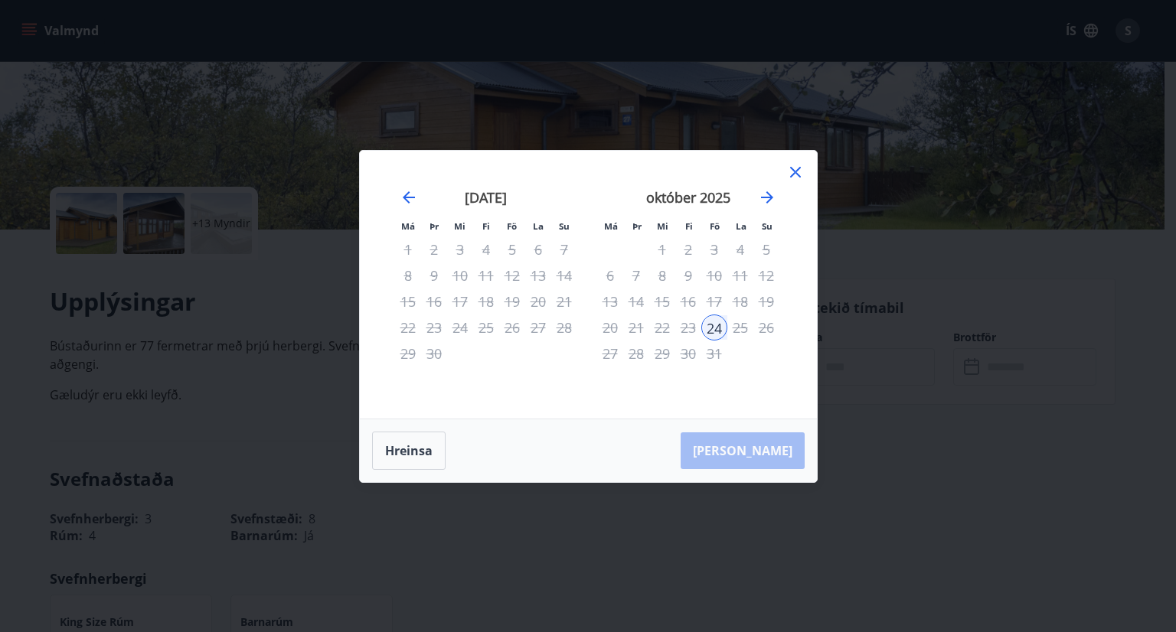
click at [718, 274] on div "10" at bounding box center [714, 276] width 26 height 26
click at [765, 192] on icon "Move forward to switch to the next month." at bounding box center [767, 197] width 18 height 18
click at [413, 200] on icon "Move backward to switch to the previous month." at bounding box center [409, 197] width 18 height 18
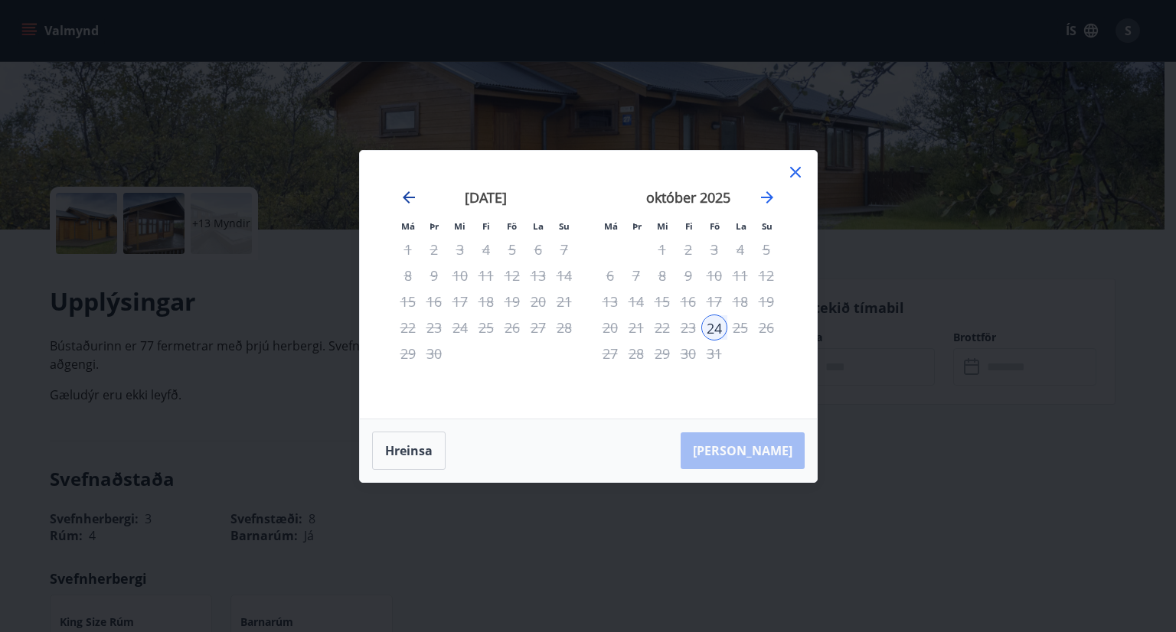
click at [413, 200] on icon "Move backward to switch to the previous month." at bounding box center [409, 197] width 18 height 18
click at [789, 164] on icon at bounding box center [795, 172] width 18 height 18
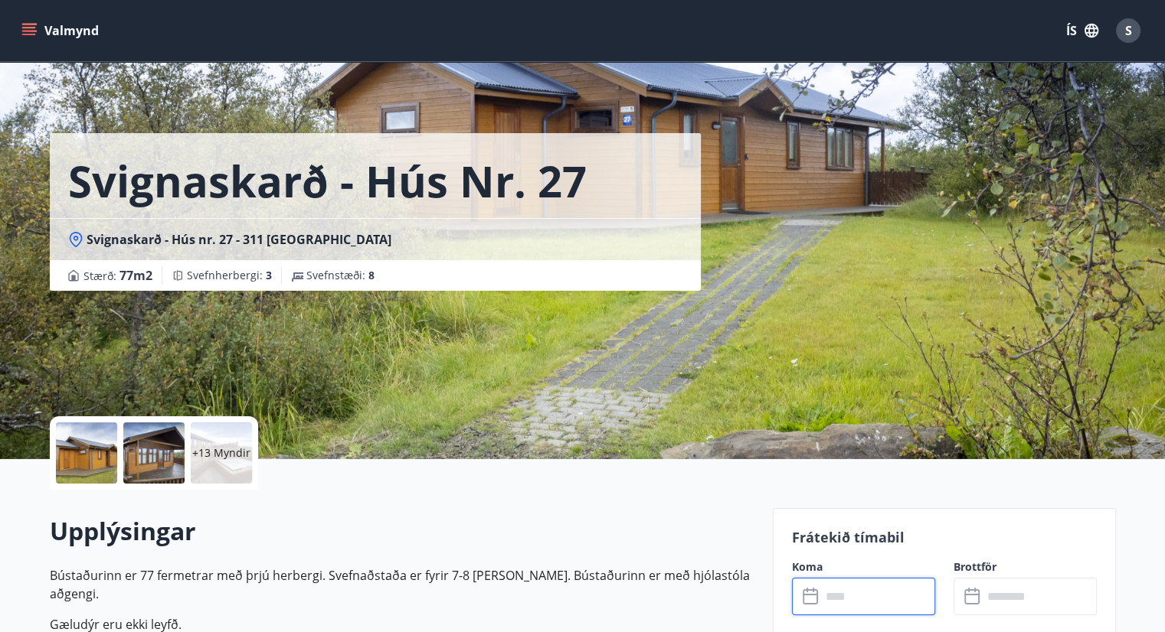
scroll to position [153, 0]
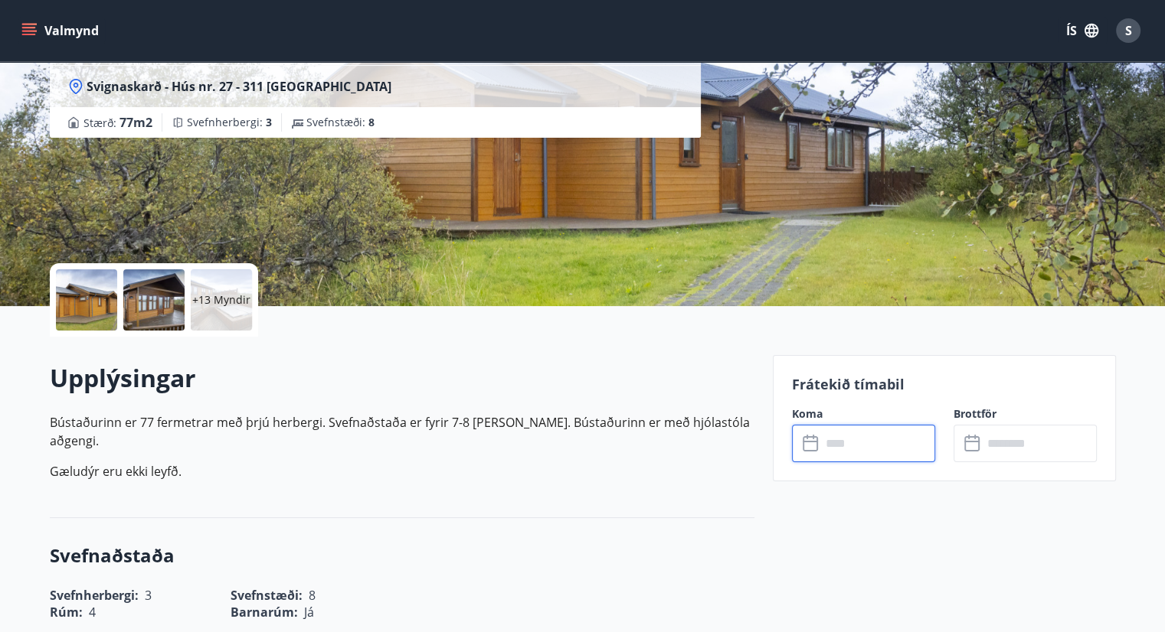
click at [861, 446] on input "text" at bounding box center [878, 444] width 114 height 38
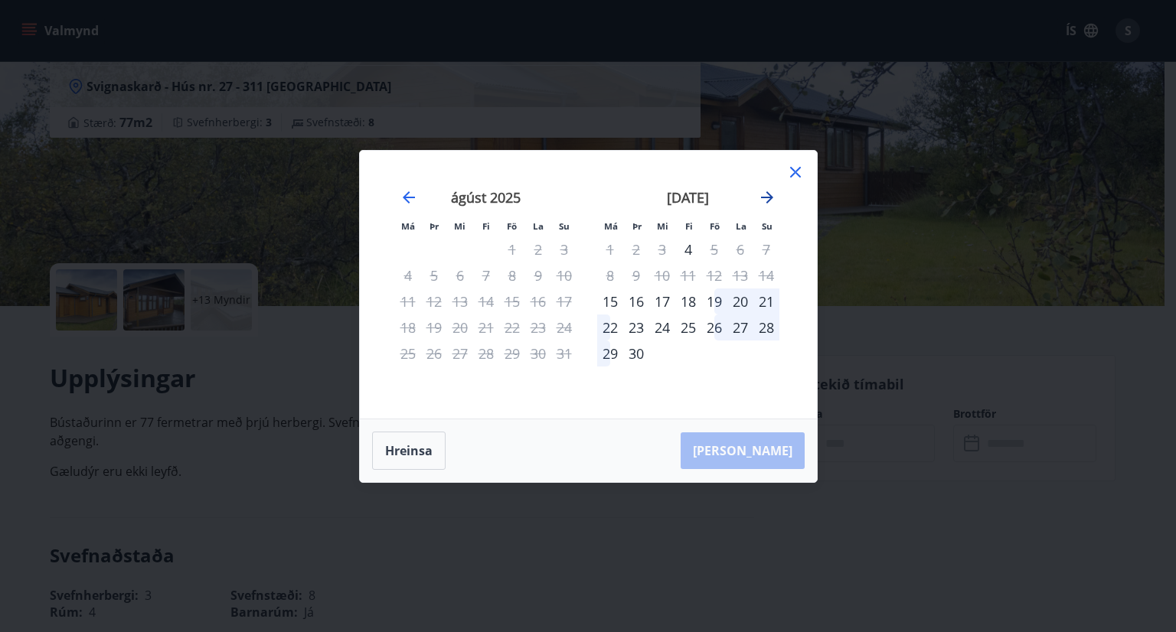
click at [767, 194] on icon "Move forward to switch to the next month." at bounding box center [767, 197] width 12 height 12
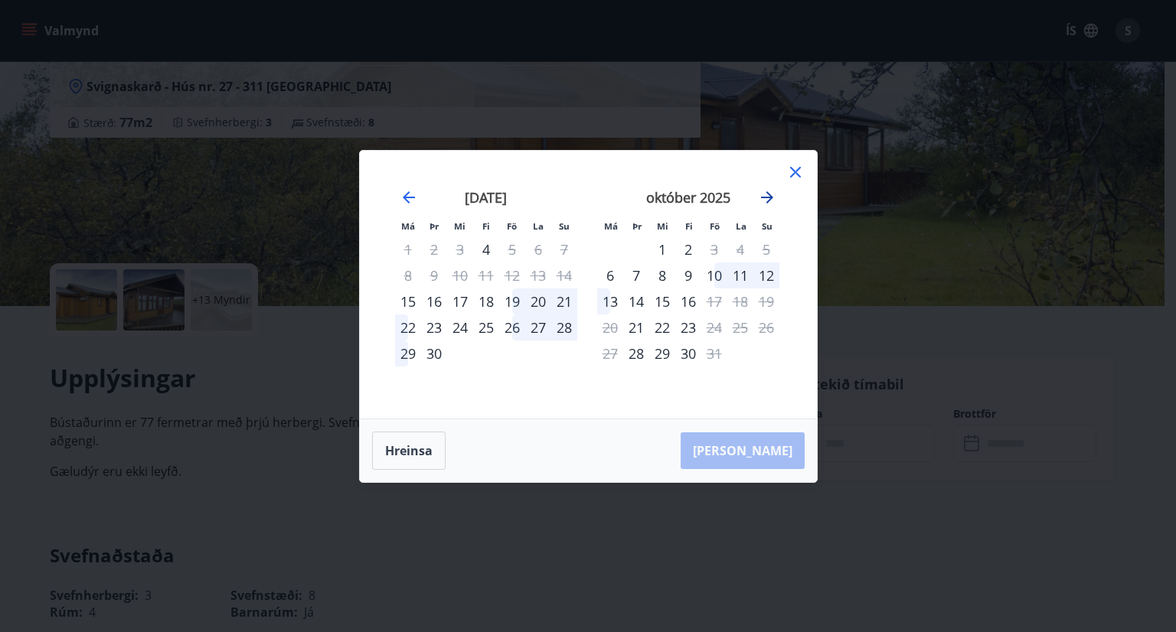
click at [767, 194] on icon "Move forward to switch to the next month." at bounding box center [767, 197] width 12 height 12
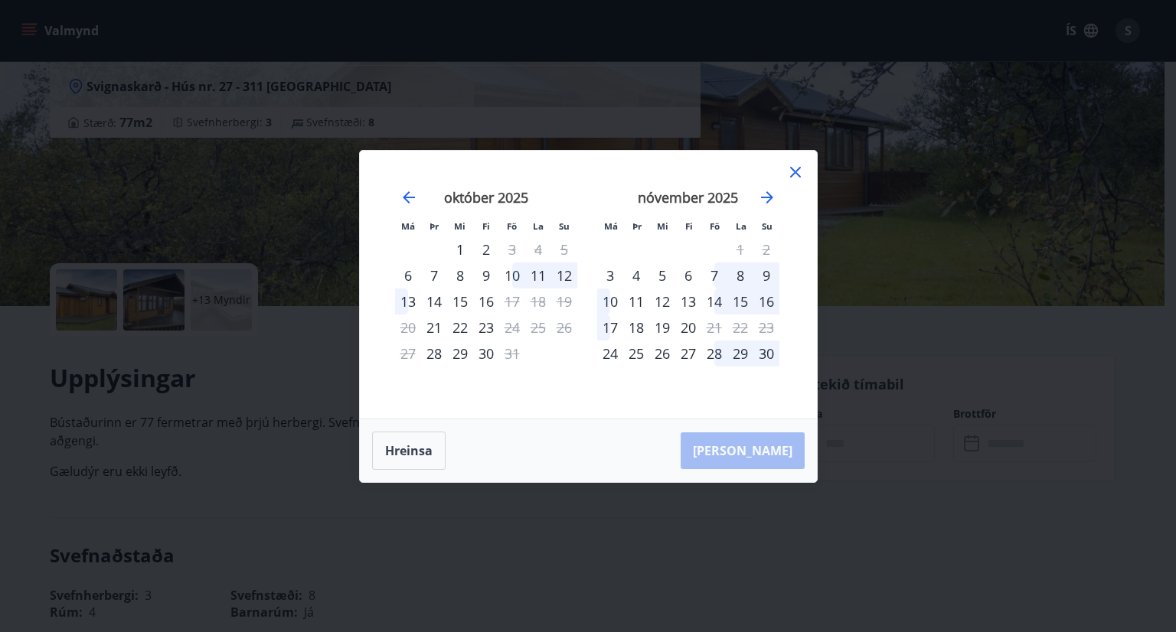
click at [792, 168] on icon at bounding box center [795, 172] width 11 height 11
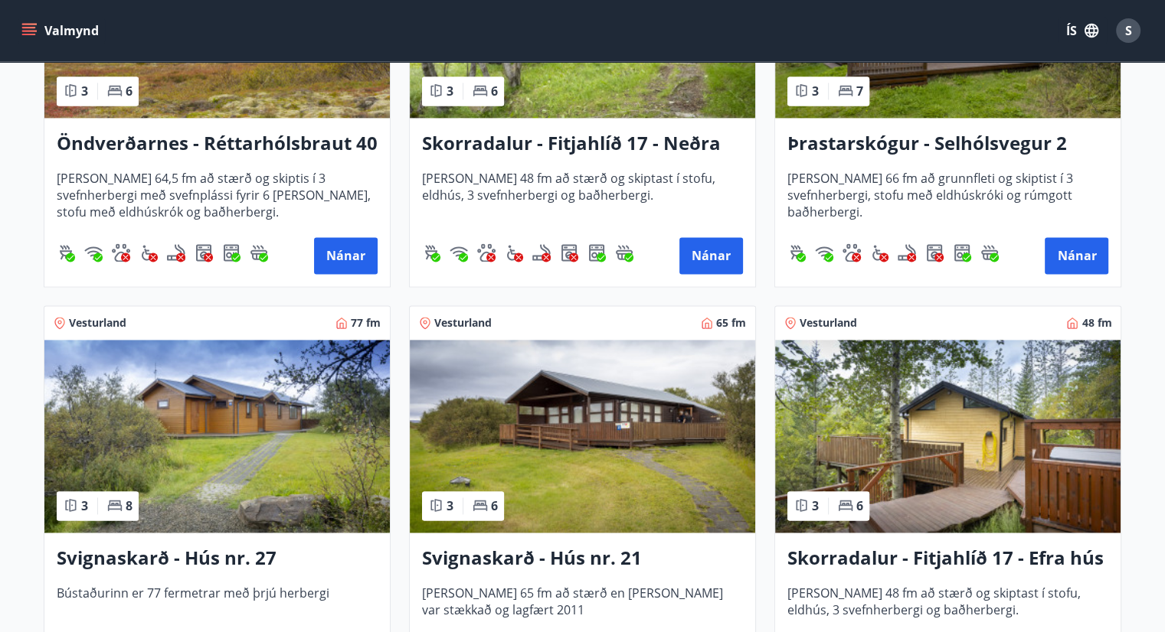
scroll to position [2375, 0]
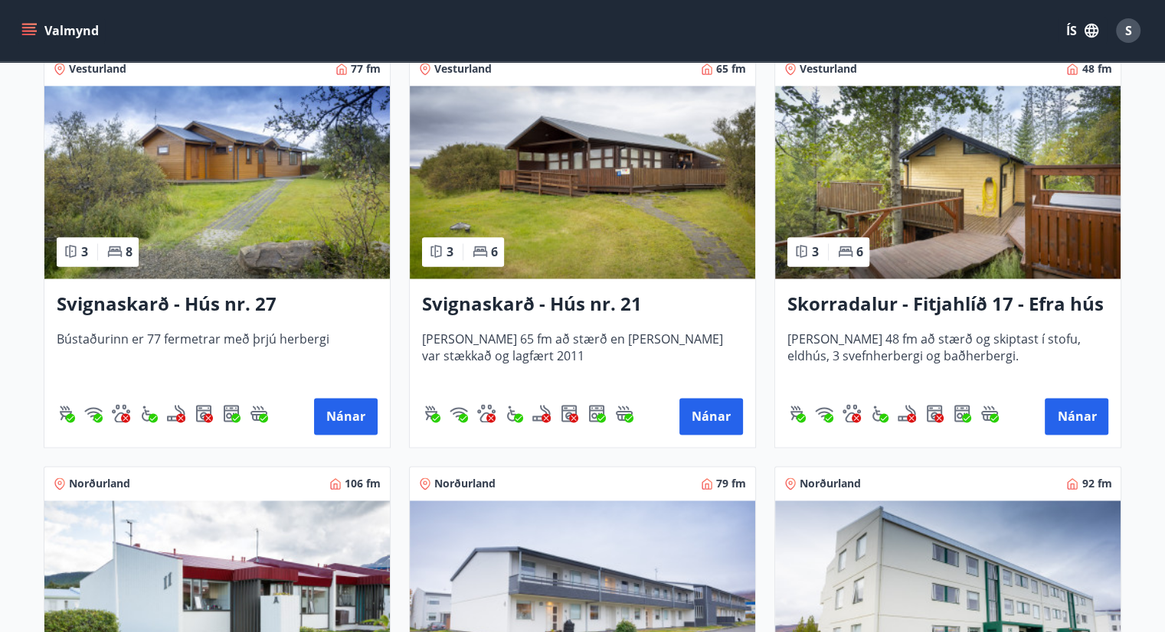
click at [606, 302] on h3 "Svignaskarð - Hús nr. 21" at bounding box center [582, 305] width 321 height 28
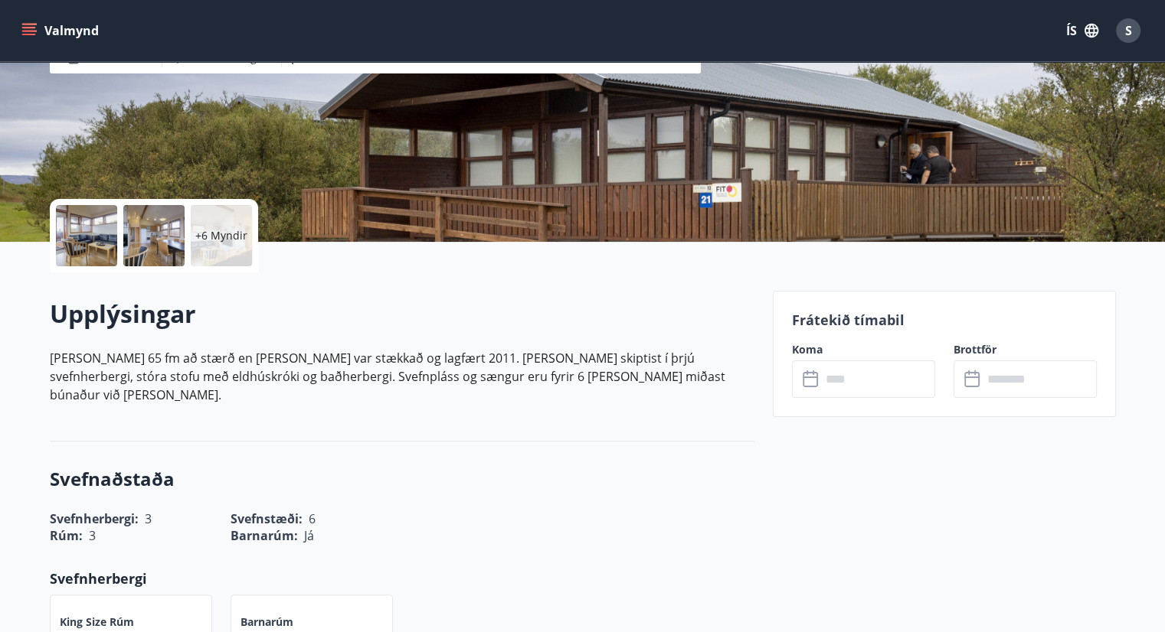
scroll to position [230, 0]
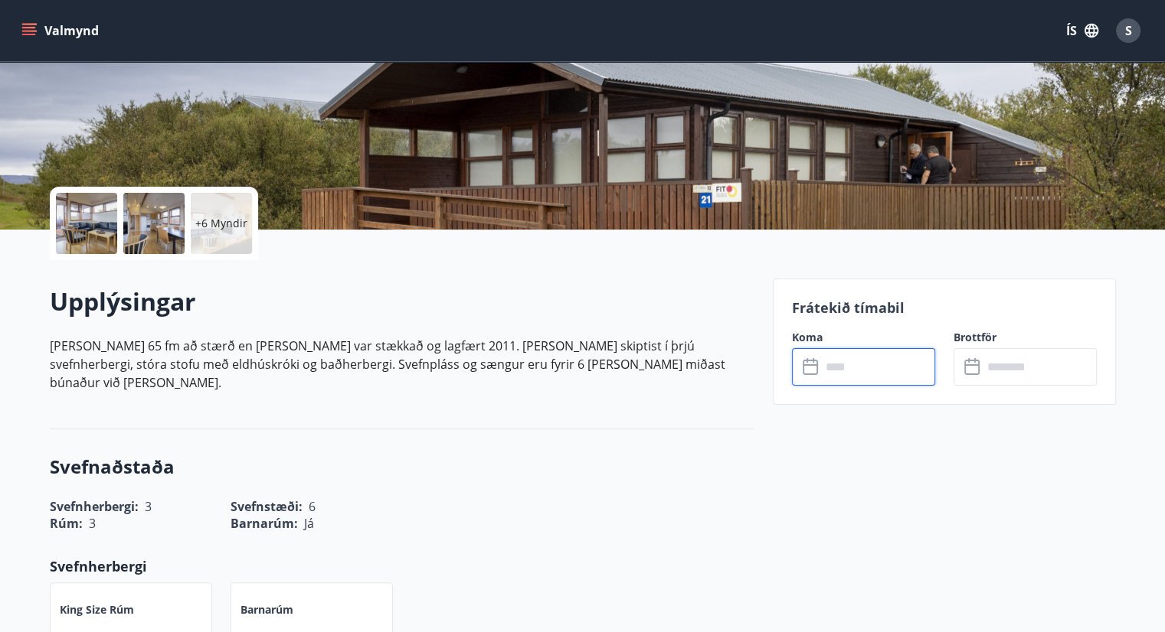
click at [869, 367] on input "text" at bounding box center [878, 367] width 114 height 38
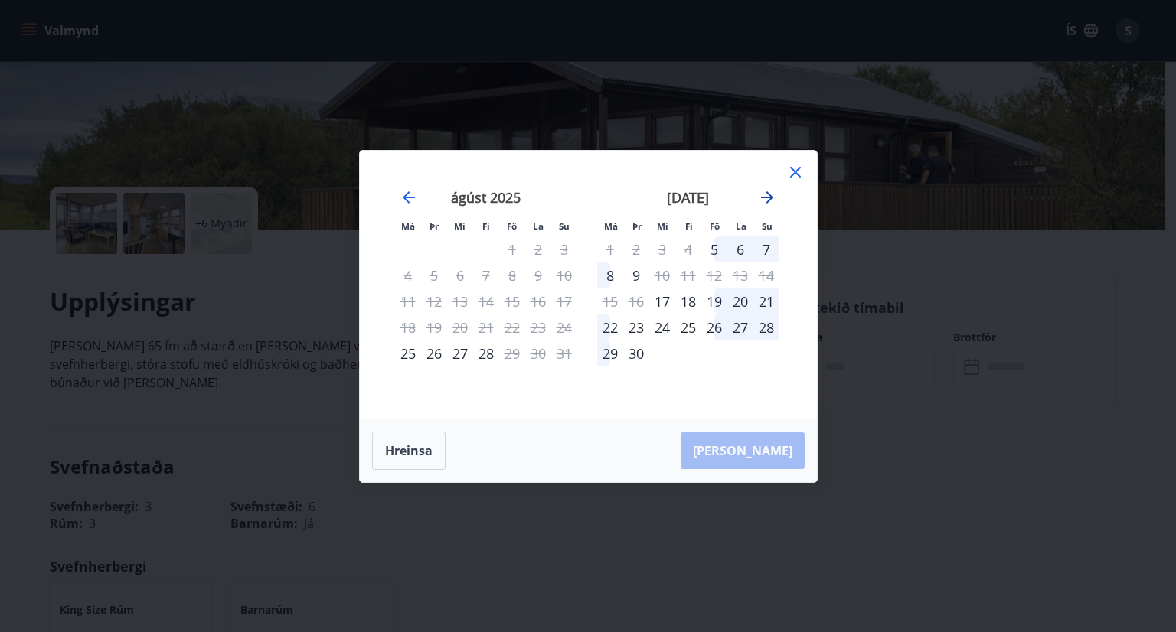
click at [771, 199] on icon "Move forward to switch to the next month." at bounding box center [767, 197] width 18 height 18
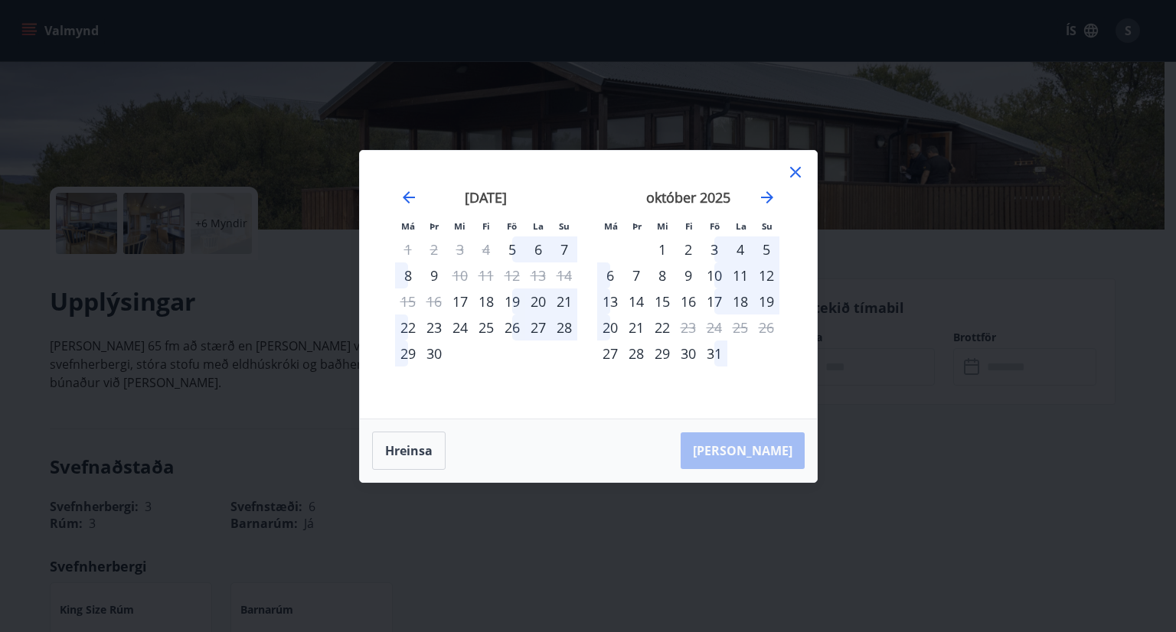
click at [721, 300] on div "17" at bounding box center [714, 302] width 26 height 26
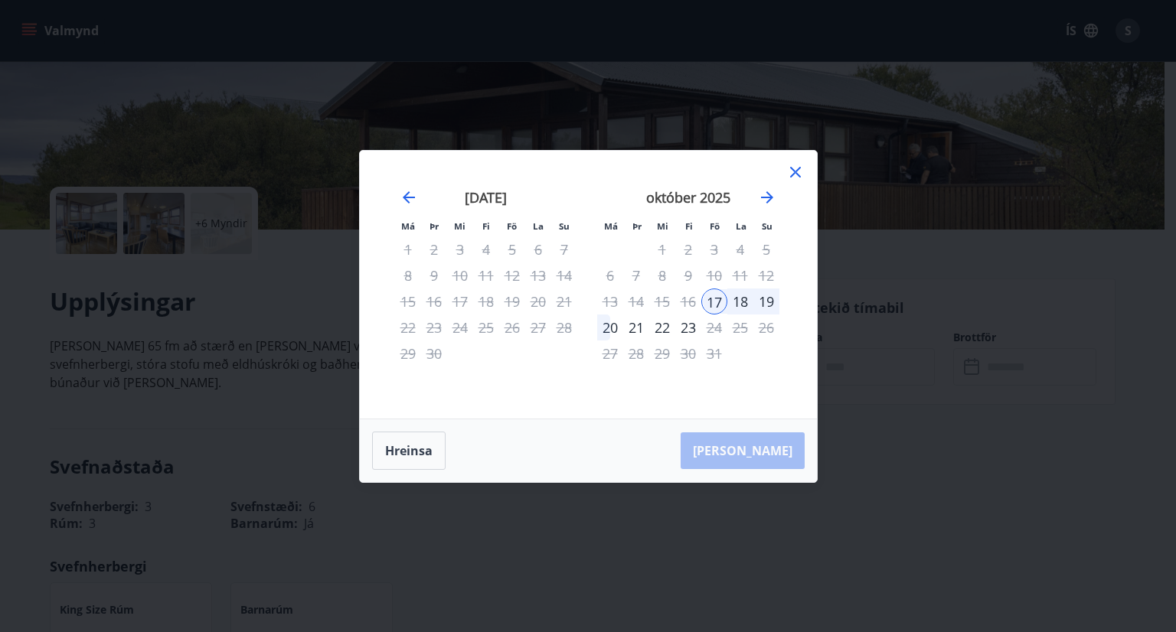
click at [766, 300] on div "19" at bounding box center [766, 302] width 26 height 26
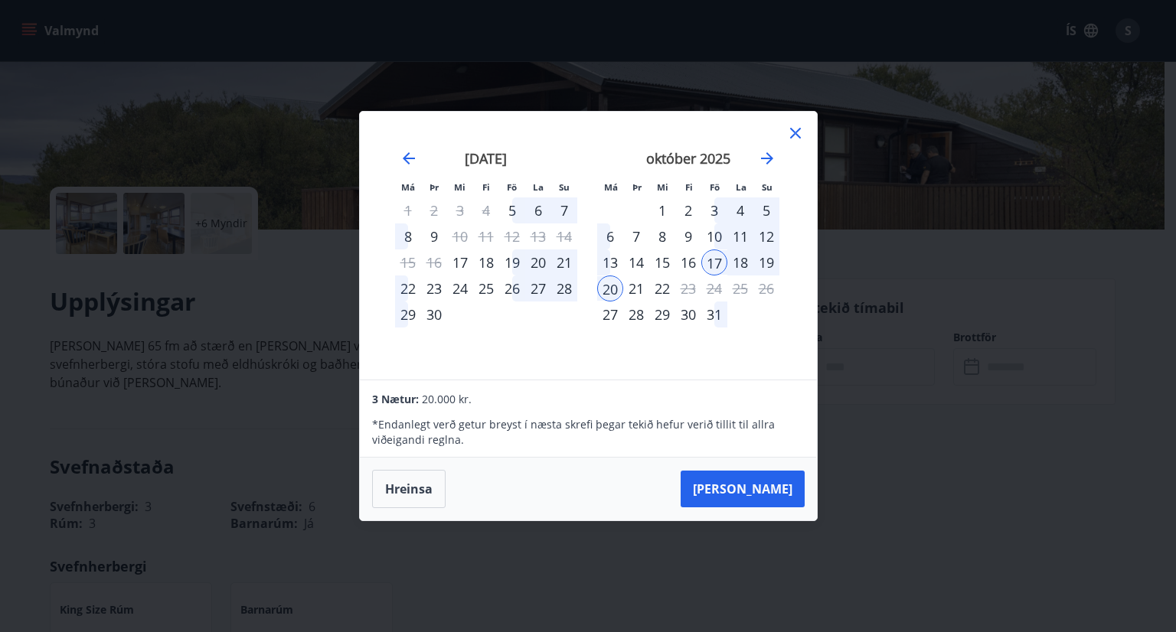
click at [783, 128] on div "Má Þr Mi Fi Fö La Su Má Þr Mi Fi Fö La Su [DATE] 1 2 3 4 5 6 7 8 9 10 11 12 13 …" at bounding box center [588, 246] width 457 height 268
click at [793, 131] on icon at bounding box center [795, 133] width 18 height 18
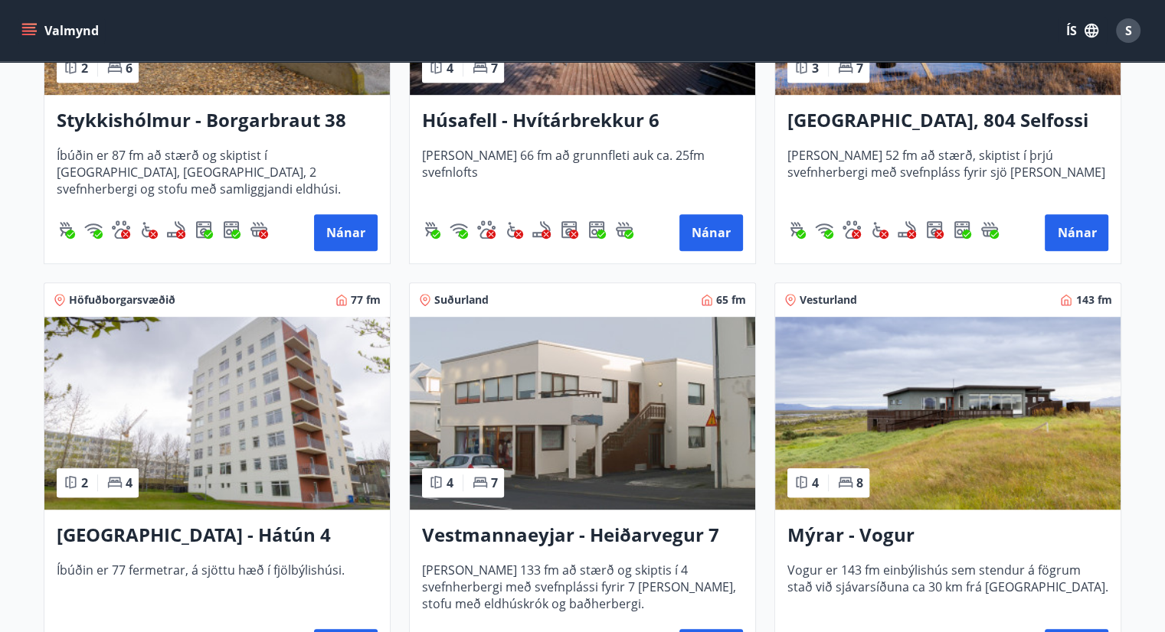
scroll to position [919, 0]
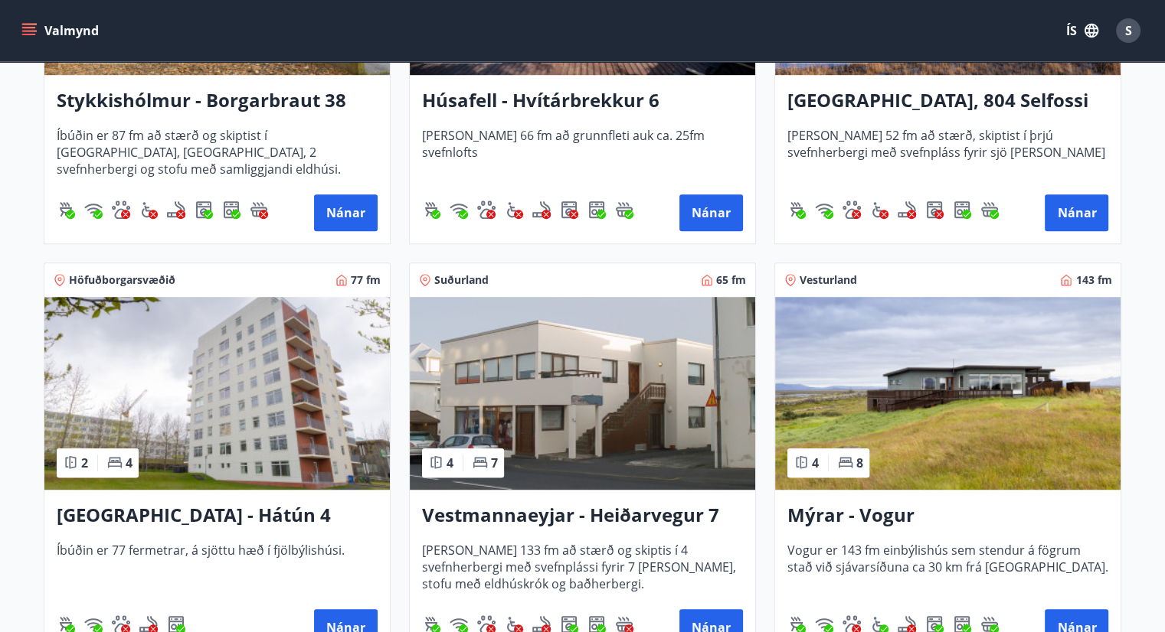
click at [903, 384] on img at bounding box center [947, 393] width 345 height 193
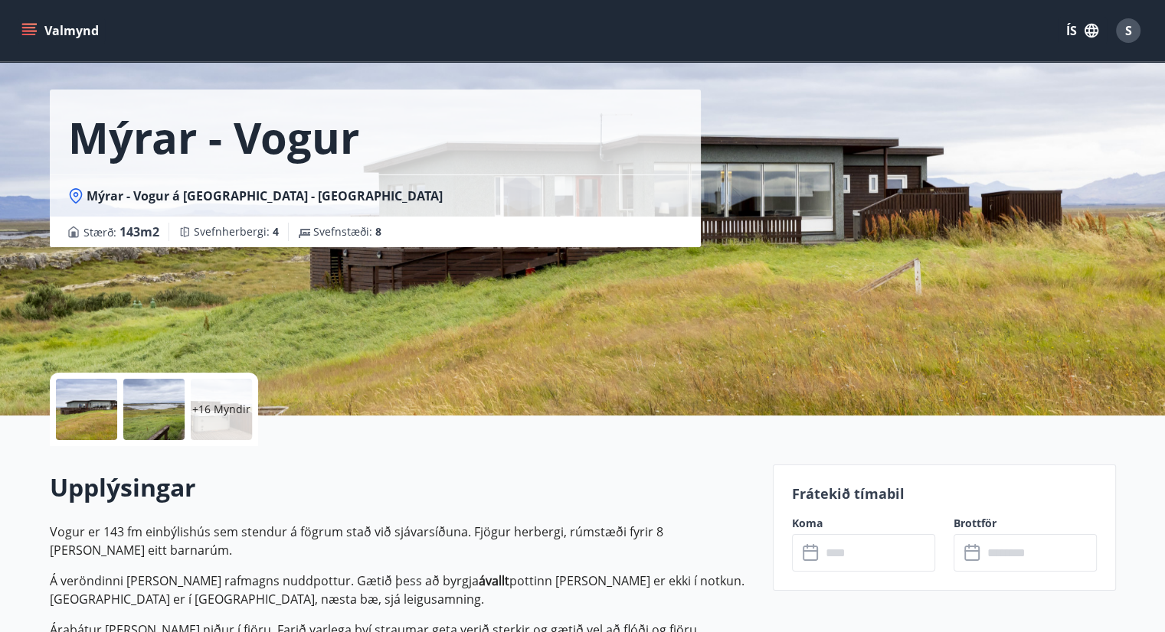
scroll to position [230, 0]
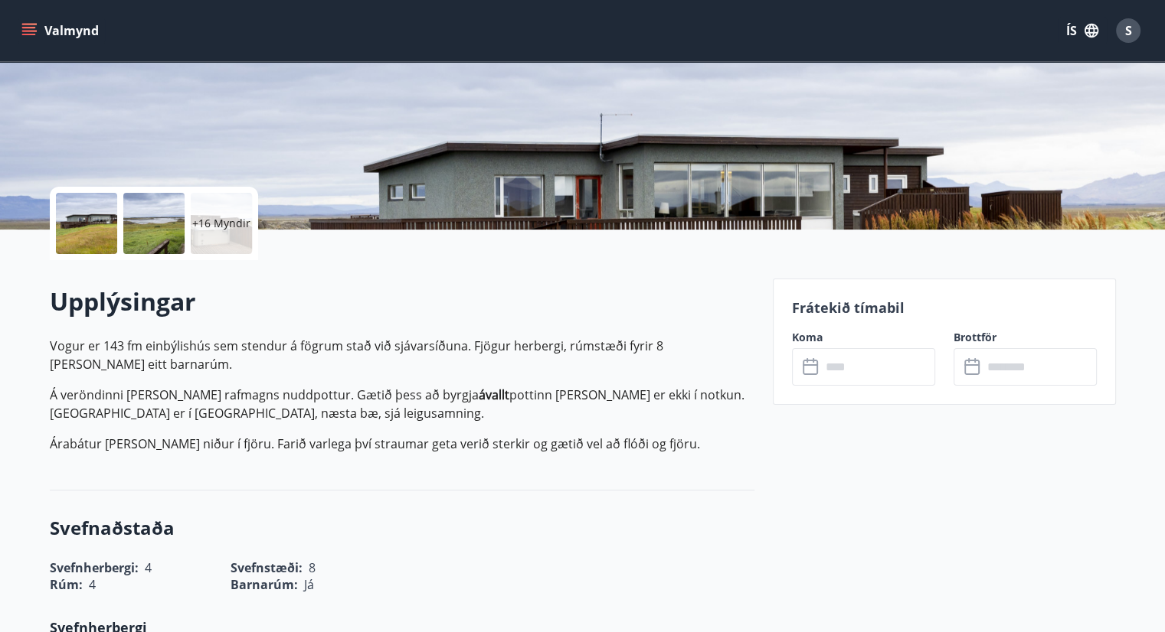
click at [837, 365] on input "text" at bounding box center [878, 367] width 114 height 38
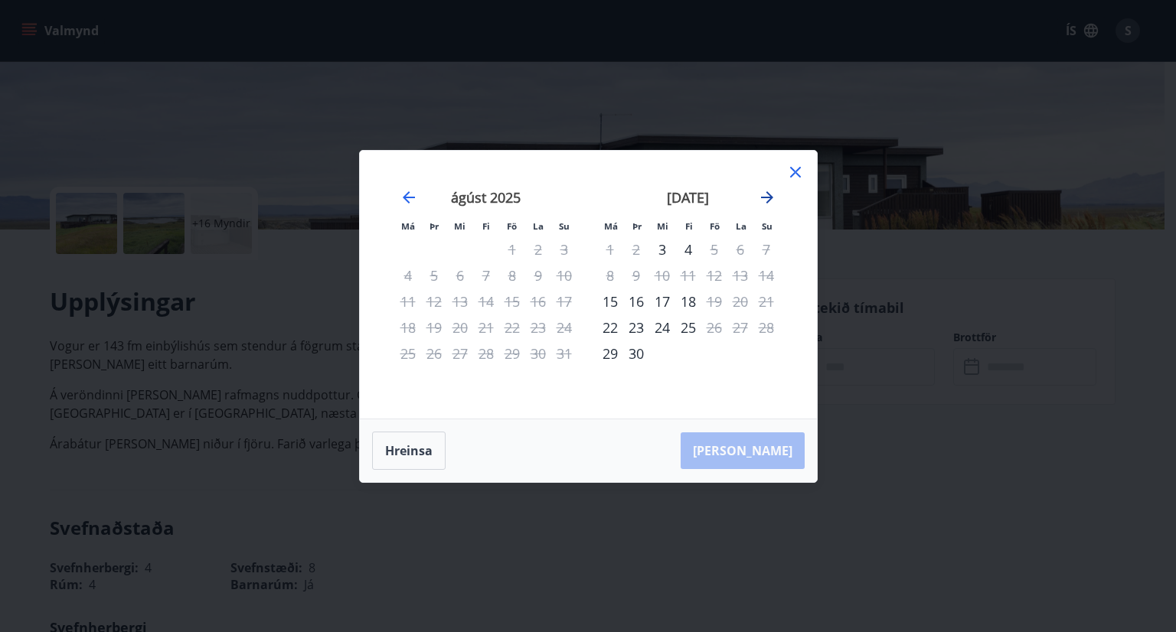
click at [763, 198] on icon "Move forward to switch to the next month." at bounding box center [767, 197] width 12 height 12
click at [793, 168] on icon at bounding box center [795, 172] width 18 height 18
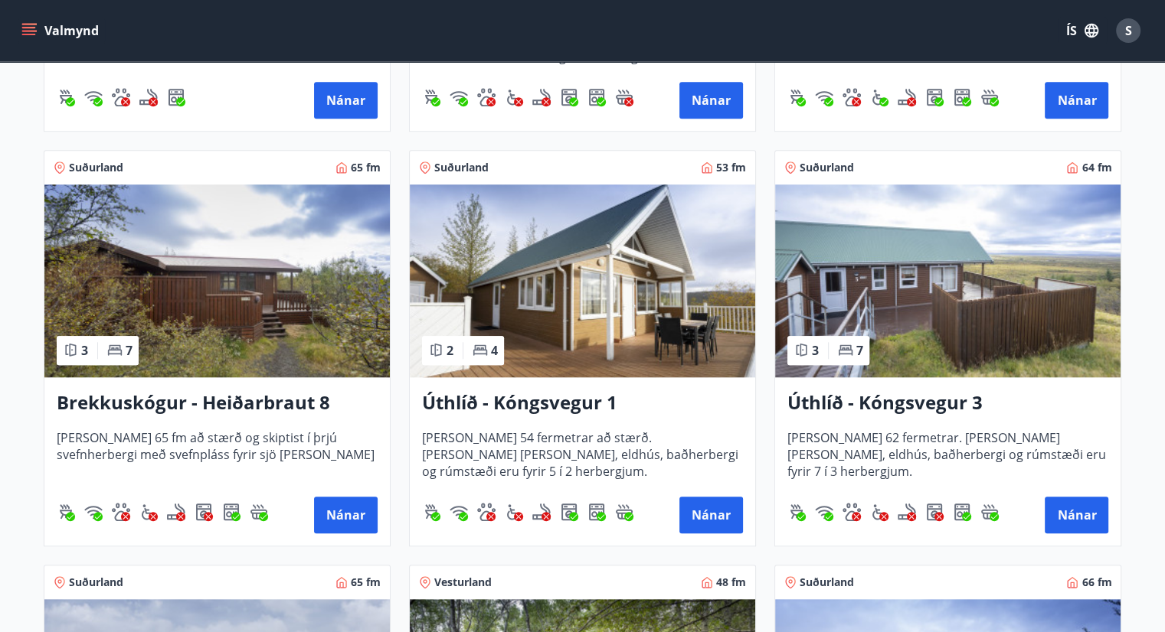
scroll to position [1455, 0]
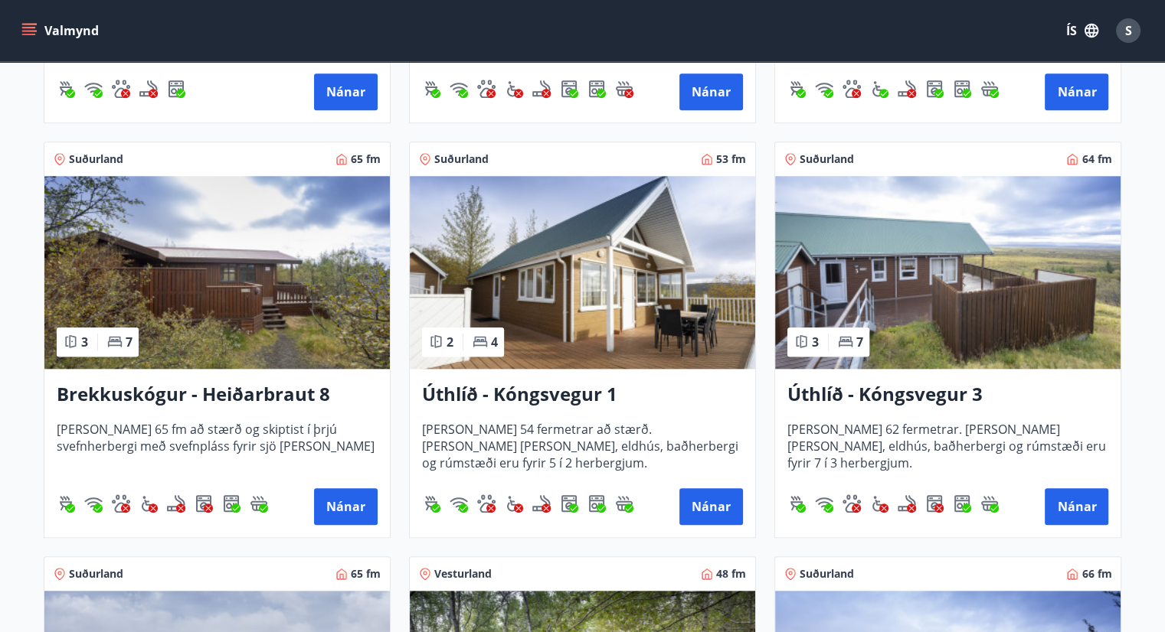
click at [854, 276] on img at bounding box center [947, 272] width 345 height 193
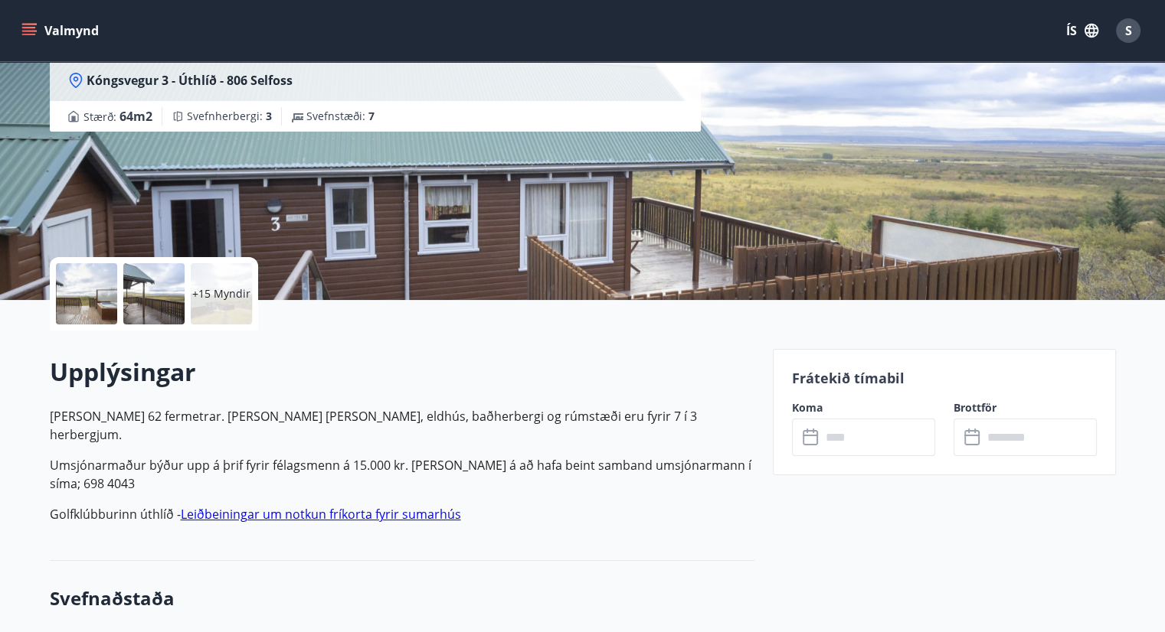
scroll to position [230, 0]
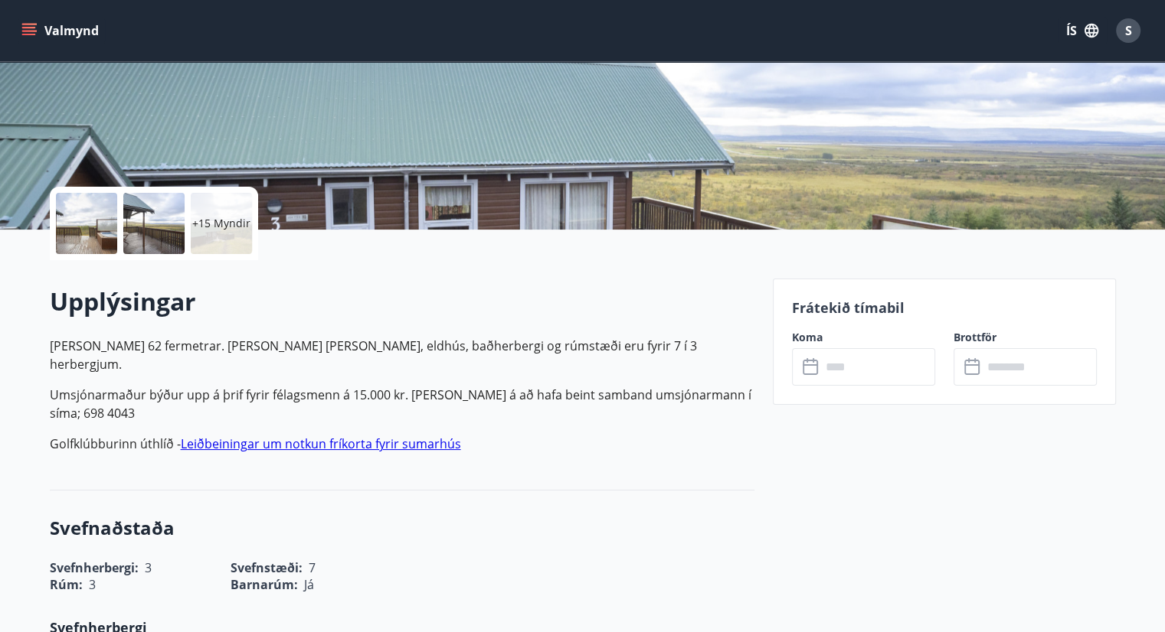
click at [855, 365] on input "text" at bounding box center [878, 367] width 114 height 38
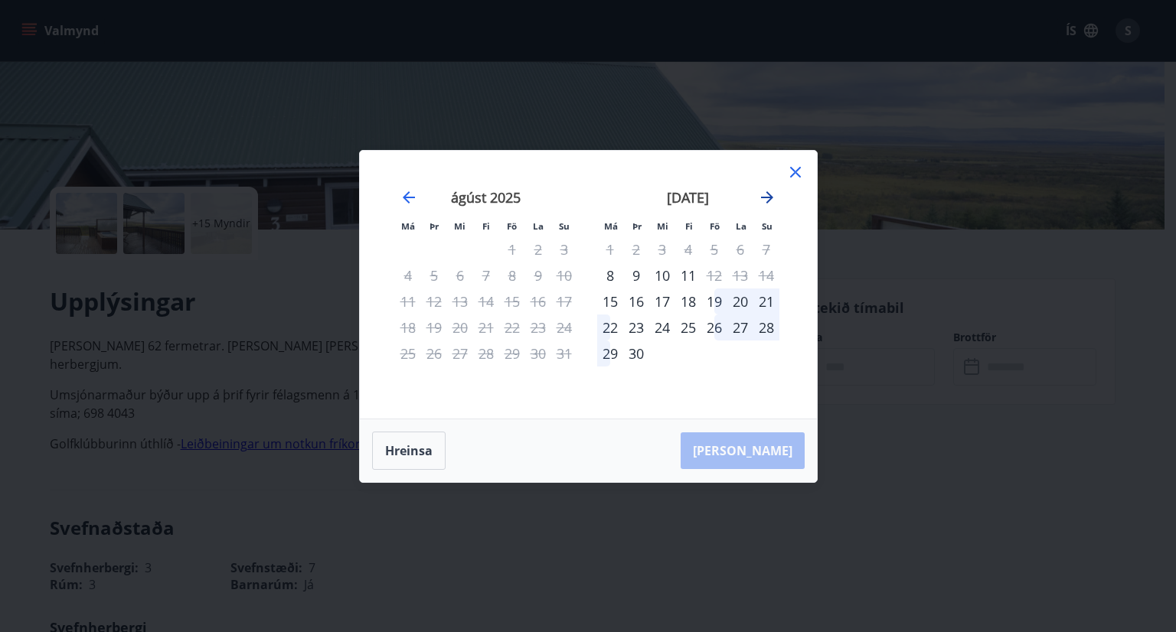
click at [766, 198] on icon "Move forward to switch to the next month." at bounding box center [767, 197] width 12 height 12
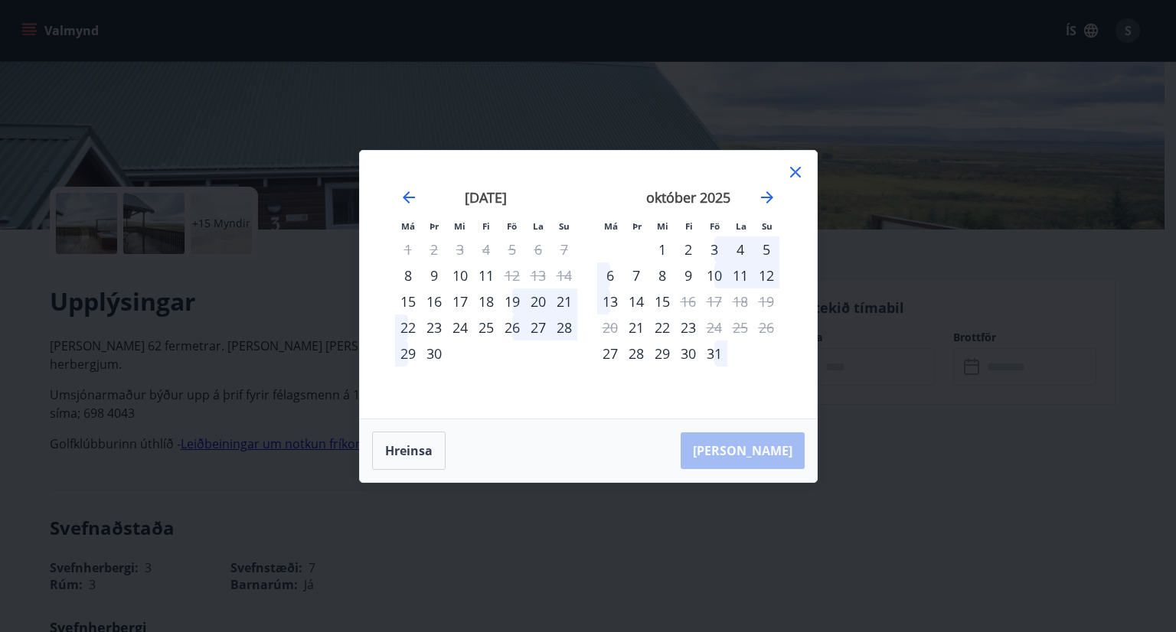
click at [796, 176] on icon at bounding box center [795, 172] width 18 height 18
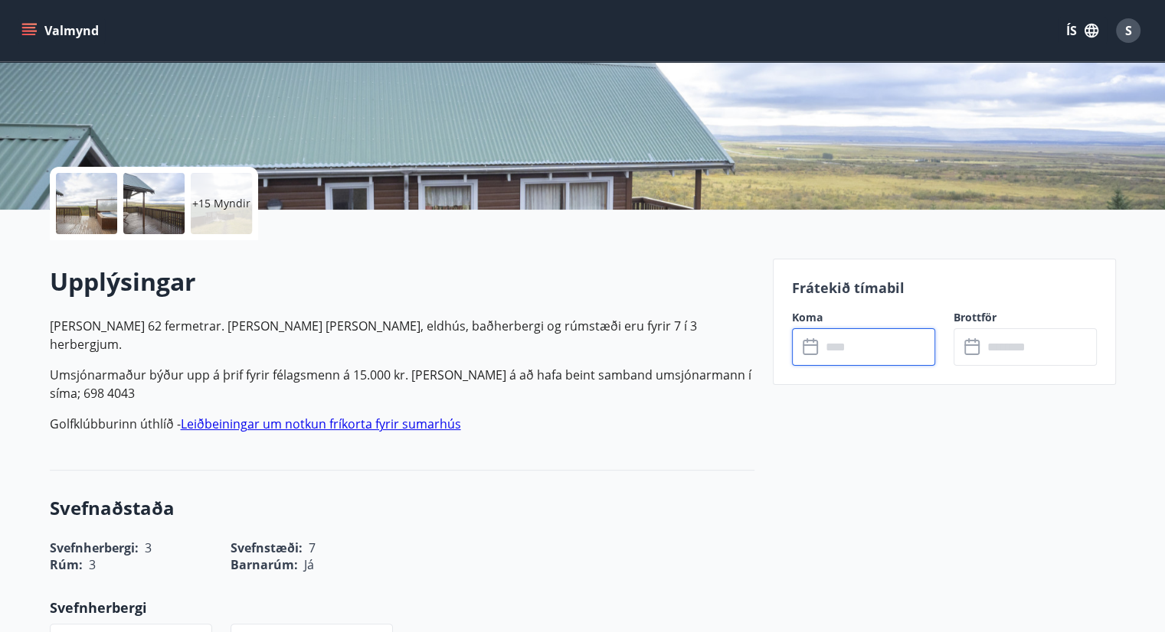
scroll to position [153, 0]
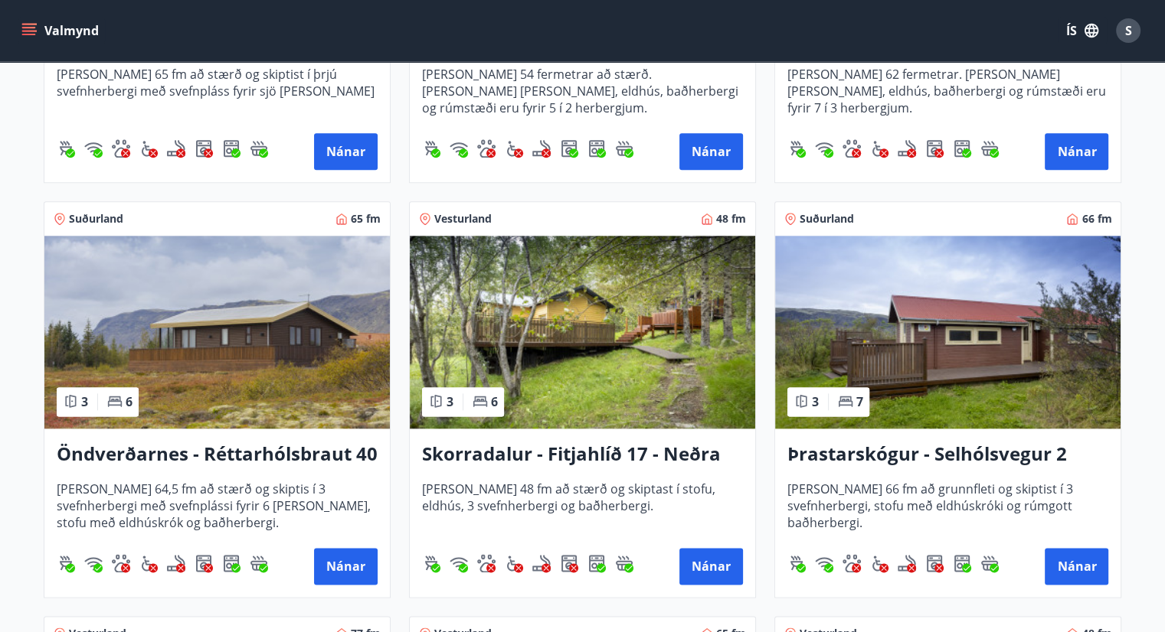
scroll to position [1691, 0]
